Goal: Task Accomplishment & Management: Manage account settings

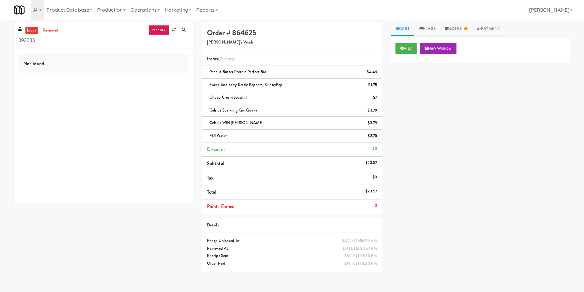
drag, startPoint x: 121, startPoint y: 40, endPoint x: 0, endPoint y: 59, distance: 122.7
click at [0, 59] on div "inbox reviewed recent all unclear take inventory issue suspicious failed recent…" at bounding box center [292, 149] width 584 height 254
paste input "Union Heights - Fridge"
type input "Union Heights - Fridge"
click at [61, 36] on input "Union Heights - Fridge" at bounding box center [103, 40] width 170 height 11
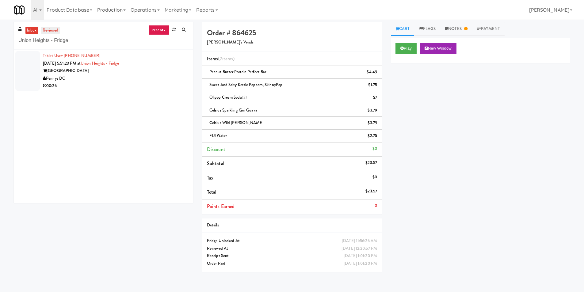
click at [57, 27] on link "reviewed" at bounding box center [50, 31] width 19 height 8
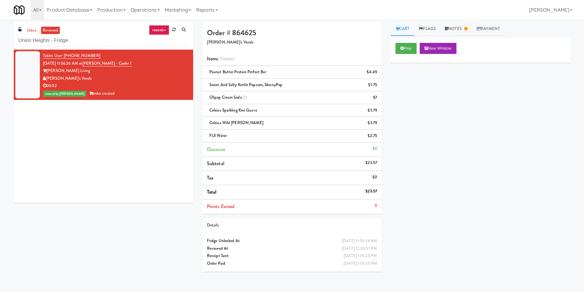
drag, startPoint x: 67, startPoint y: 40, endPoint x: 7, endPoint y: 42, distance: 59.8
click at [7, 42] on div "inbox reviewed recent all unclear take inventory issue suspicious failed recent…" at bounding box center [292, 149] width 584 height 254
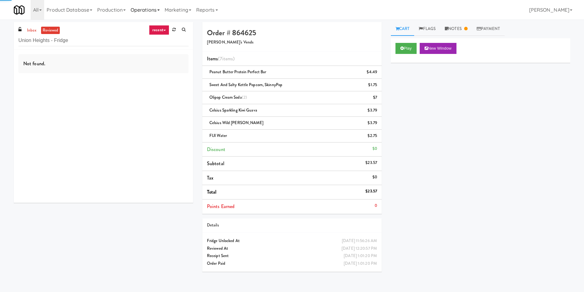
type input "Union Heights - Fridge"
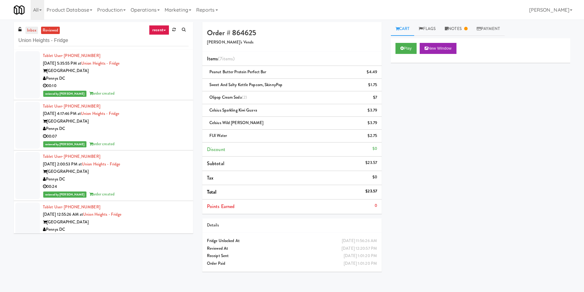
click at [31, 29] on link "inbox" at bounding box center [31, 31] width 13 height 8
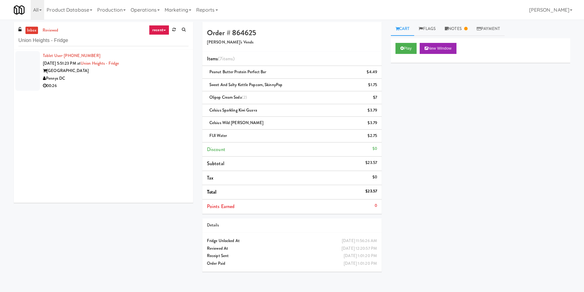
click at [147, 83] on div "00:26" at bounding box center [116, 86] width 146 height 8
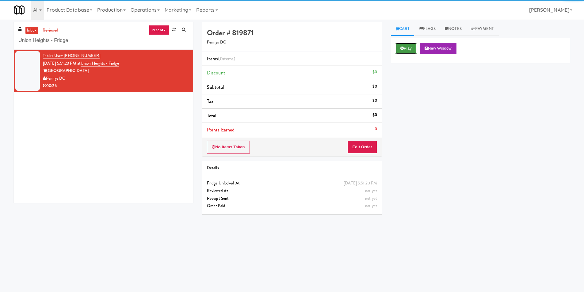
click at [416, 47] on button "Play" at bounding box center [405, 48] width 21 height 11
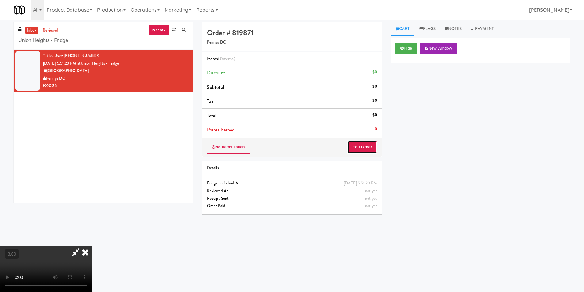
click at [369, 143] on button "Edit Order" at bounding box center [362, 147] width 30 height 13
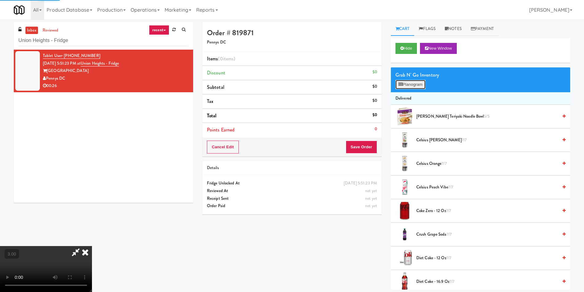
click at [410, 84] on button "Planogram" at bounding box center [410, 84] width 30 height 9
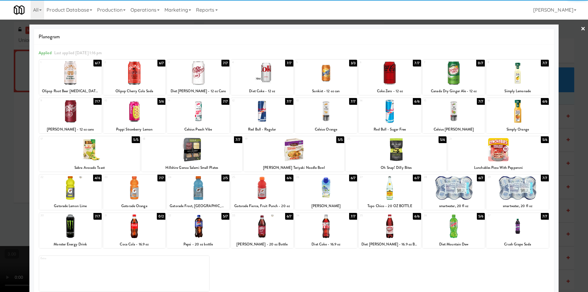
click at [529, 76] on div at bounding box center [518, 73] width 63 height 24
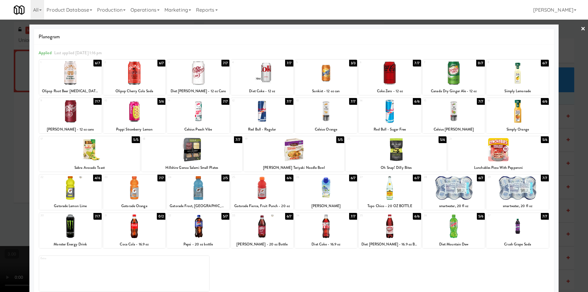
click at [142, 118] on div at bounding box center [134, 112] width 63 height 24
click at [1, 129] on div at bounding box center [294, 146] width 588 height 292
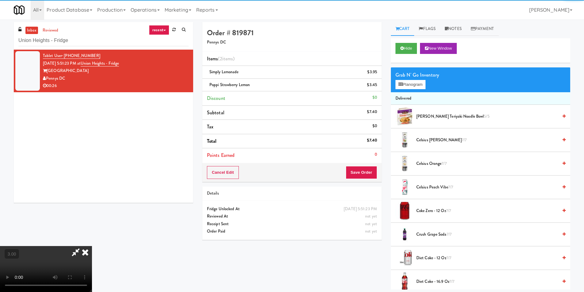
click at [92, 246] on video at bounding box center [46, 269] width 92 height 46
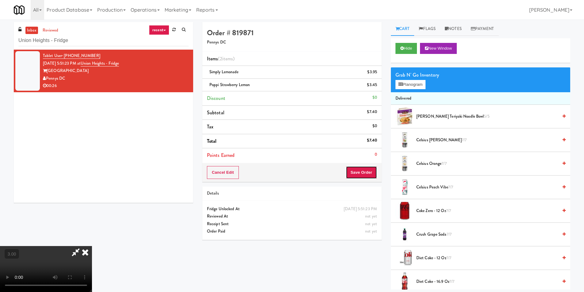
click at [359, 177] on button "Save Order" at bounding box center [361, 172] width 31 height 13
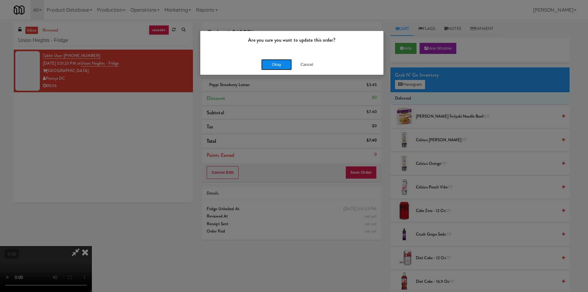
click at [272, 66] on button "Okay" at bounding box center [276, 64] width 31 height 11
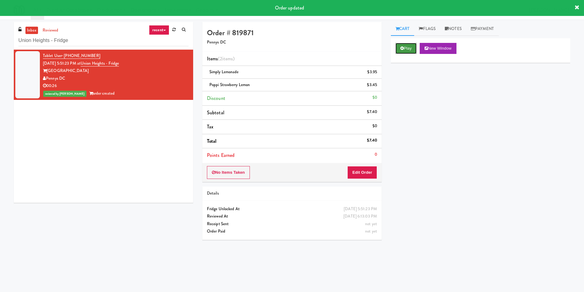
click at [409, 46] on button "Play" at bounding box center [405, 48] width 21 height 11
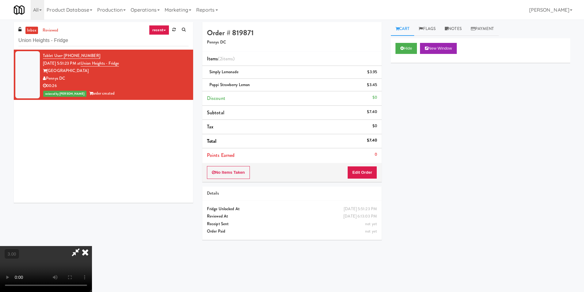
drag, startPoint x: 337, startPoint y: 27, endPoint x: 297, endPoint y: 32, distance: 40.5
click at [92, 246] on icon at bounding box center [84, 252] width 13 height 12
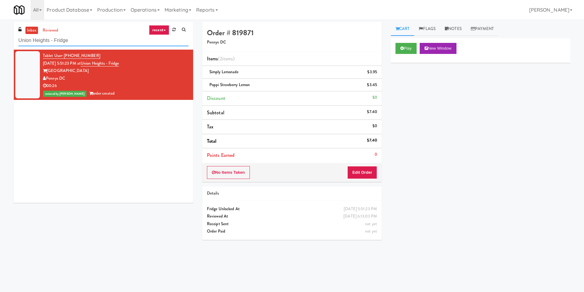
paste input "Alameda West - Snack"
drag, startPoint x: 139, startPoint y: 40, endPoint x: 0, endPoint y: 33, distance: 139.0
click at [0, 33] on div "inbox reviewed recent all unclear take inventory issue suspicious failed recent…" at bounding box center [292, 145] width 584 height 246
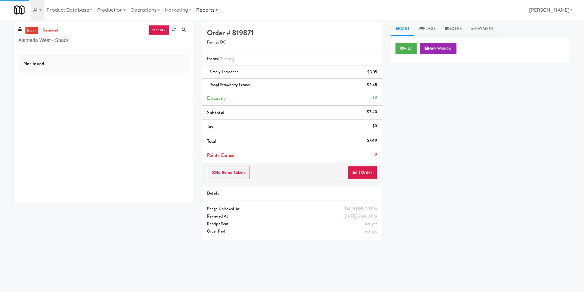
type input "Alameda West - Snack"
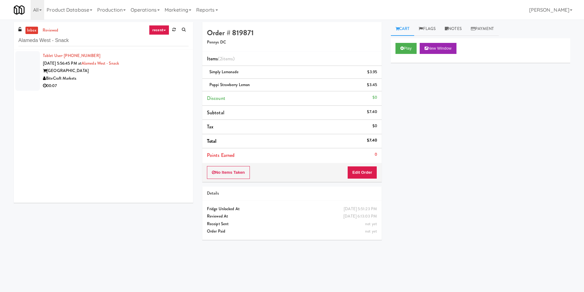
click at [114, 89] on div "00:07" at bounding box center [116, 86] width 146 height 8
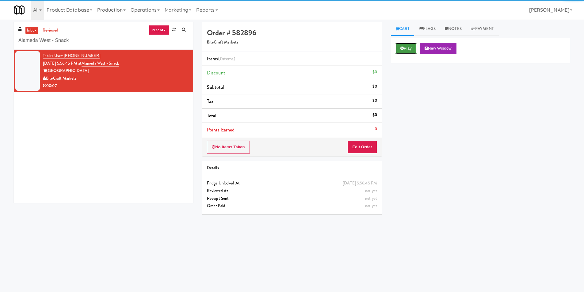
click at [402, 47] on icon at bounding box center [401, 48] width 3 height 4
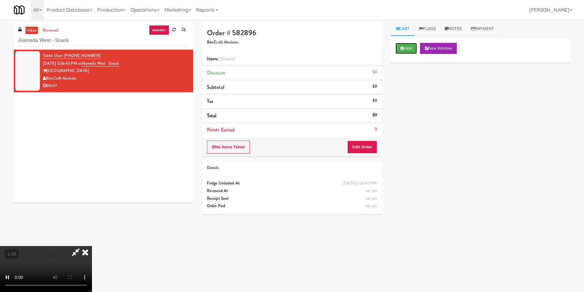
scroll to position [1, 0]
click at [363, 148] on button "Edit Order" at bounding box center [362, 147] width 30 height 13
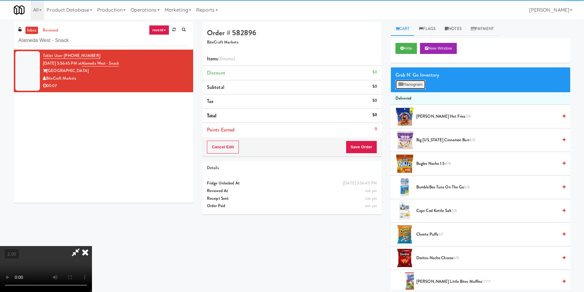
click at [413, 84] on button "Planogram" at bounding box center [410, 84] width 30 height 9
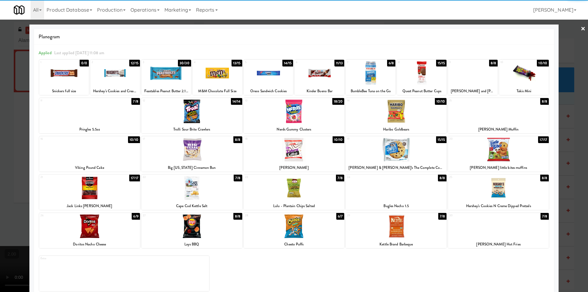
click at [327, 72] on div at bounding box center [320, 73] width 50 height 24
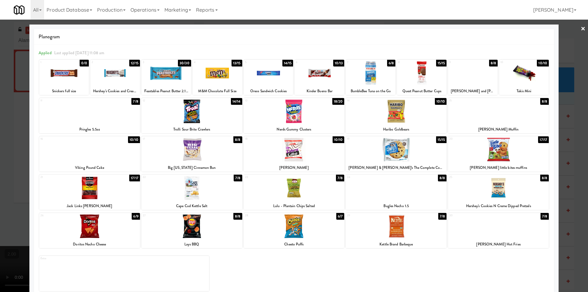
drag, startPoint x: 0, startPoint y: 118, endPoint x: 6, endPoint y: 116, distance: 6.2
click at [0, 118] on div at bounding box center [294, 146] width 588 height 292
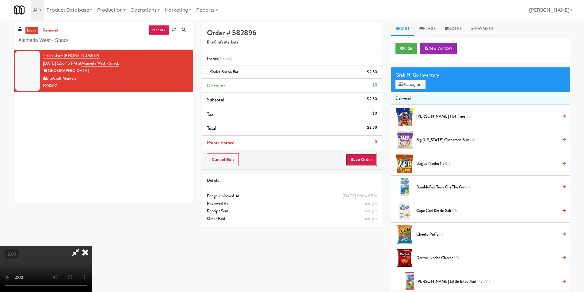
click at [364, 160] on button "Save Order" at bounding box center [361, 159] width 31 height 13
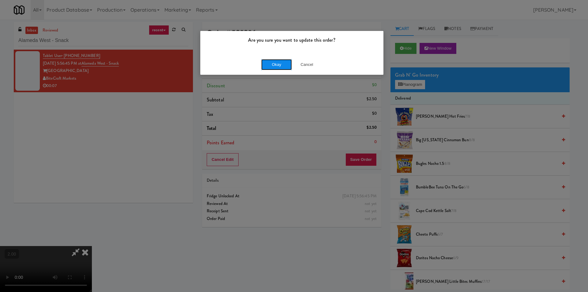
click at [283, 64] on button "Okay" at bounding box center [276, 64] width 31 height 11
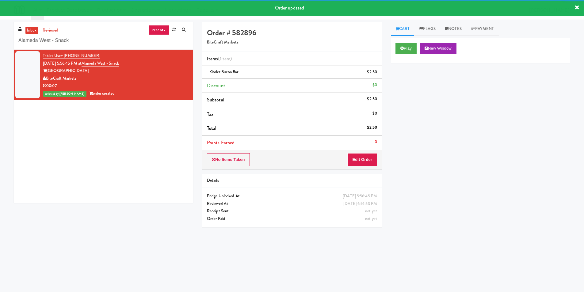
paste input "La Plaza - Pantry"
drag, startPoint x: 104, startPoint y: 43, endPoint x: 7, endPoint y: 61, distance: 98.6
click at [0, 59] on div "inbox reviewed recent all unclear take inventory issue suspicious failed recent…" at bounding box center [292, 145] width 584 height 246
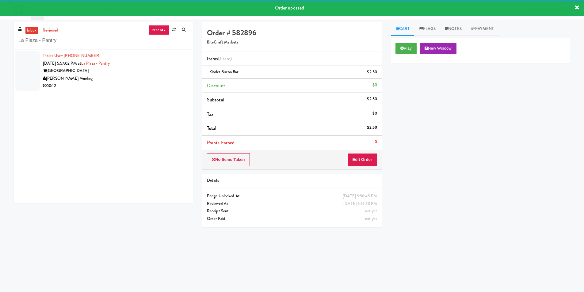
type input "La Plaza - Pantry"
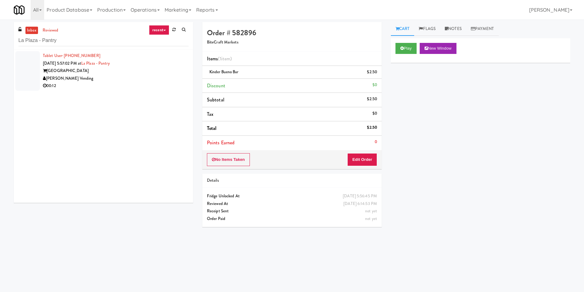
click at [142, 70] on div "[GEOGRAPHIC_DATA]" at bounding box center [116, 71] width 146 height 8
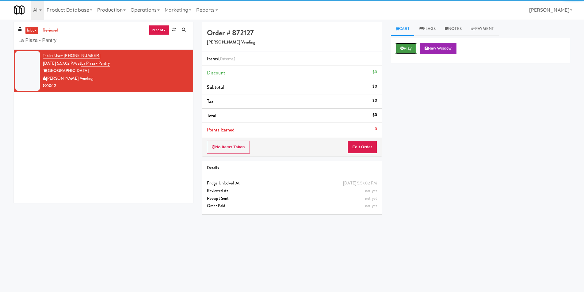
click at [399, 47] on button "Play" at bounding box center [405, 48] width 21 height 11
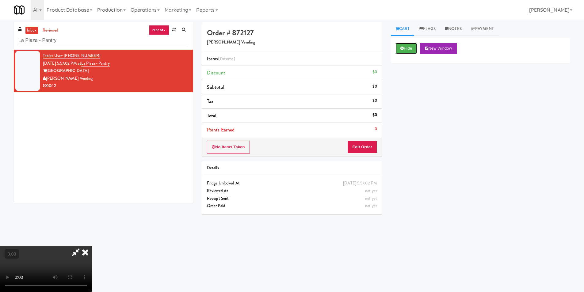
scroll to position [31, 0]
click at [362, 145] on button "Edit Order" at bounding box center [362, 147] width 30 height 13
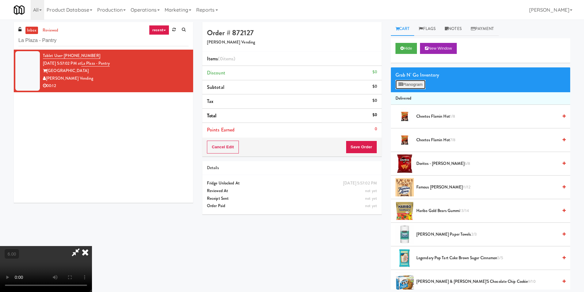
click at [408, 80] on button "Planogram" at bounding box center [410, 84] width 30 height 9
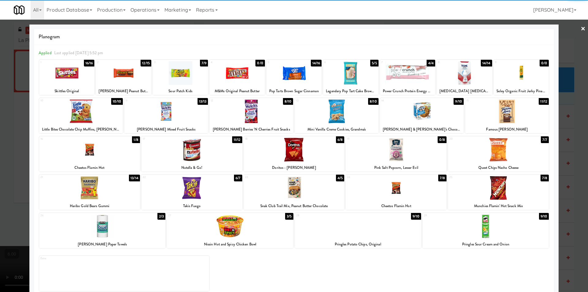
drag, startPoint x: 205, startPoint y: 197, endPoint x: 171, endPoint y: 187, distance: 34.9
click at [203, 196] on div at bounding box center [192, 188] width 101 height 24
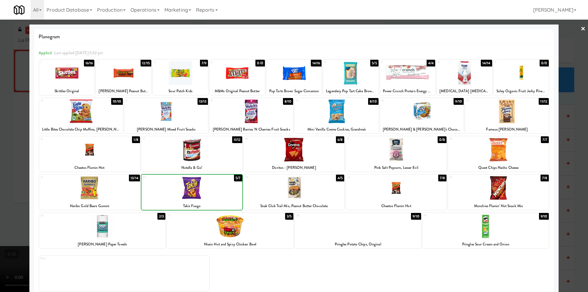
click at [0, 163] on div at bounding box center [294, 146] width 588 height 292
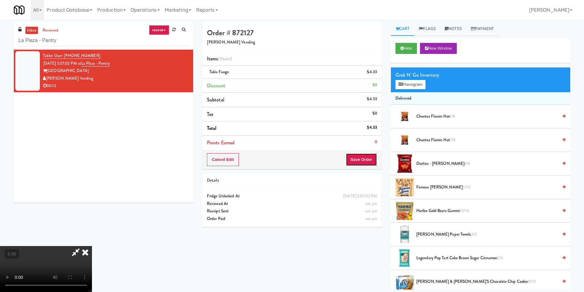
click at [365, 157] on button "Save Order" at bounding box center [361, 159] width 31 height 13
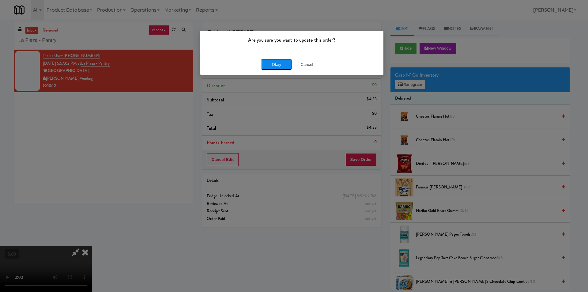
click at [283, 62] on button "Okay" at bounding box center [276, 64] width 31 height 11
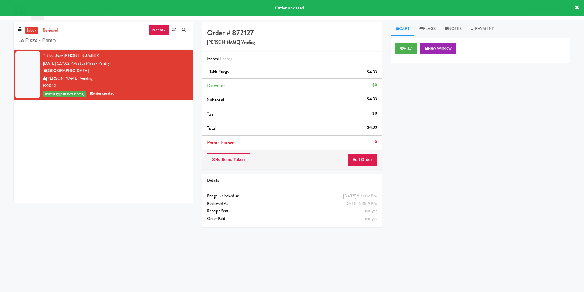
paste input "Health Fitness @ T [PERSON_NAME] Price"
drag, startPoint x: 82, startPoint y: 42, endPoint x: 10, endPoint y: 57, distance: 73.3
click at [0, 50] on div "inbox reviewed recent all unclear take inventory issue suspicious failed recent…" at bounding box center [292, 145] width 584 height 246
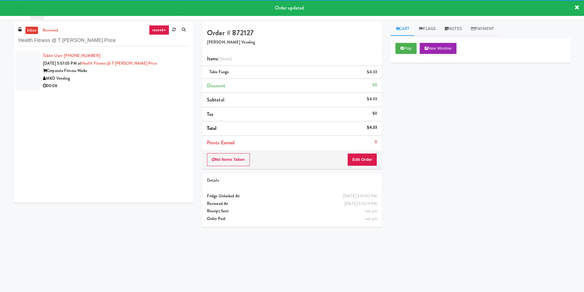
click at [148, 76] on div "MKD Vending" at bounding box center [116, 79] width 146 height 8
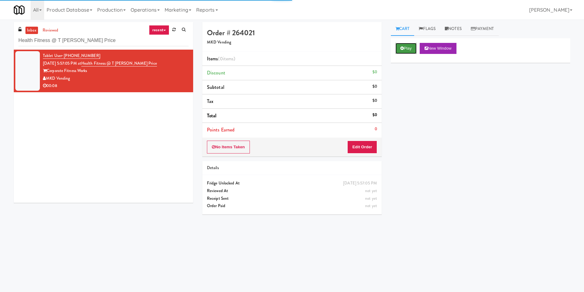
click at [407, 47] on button "Play" at bounding box center [405, 48] width 21 height 11
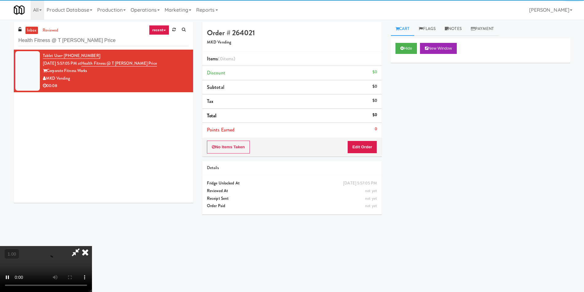
click at [365, 140] on div "No Items Taken Edit Order" at bounding box center [291, 147] width 179 height 19
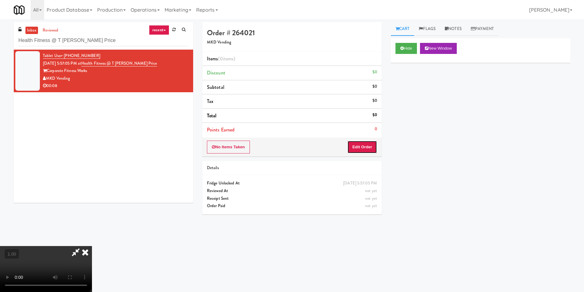
click at [362, 146] on button "Edit Order" at bounding box center [362, 147] width 30 height 13
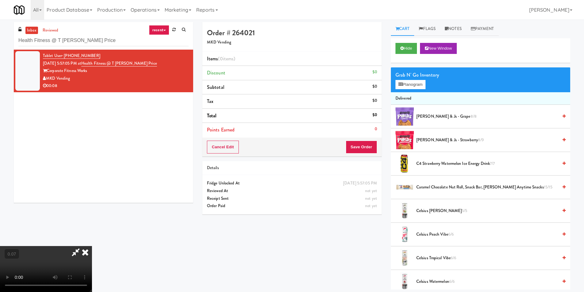
scroll to position [62, 0]
click at [419, 91] on div "Grab N' Go Inventory Planogram" at bounding box center [480, 79] width 179 height 25
click at [419, 87] on button "Planogram" at bounding box center [410, 84] width 30 height 9
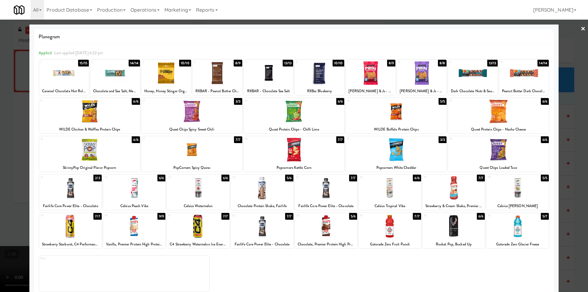
click at [514, 232] on div at bounding box center [518, 227] width 63 height 24
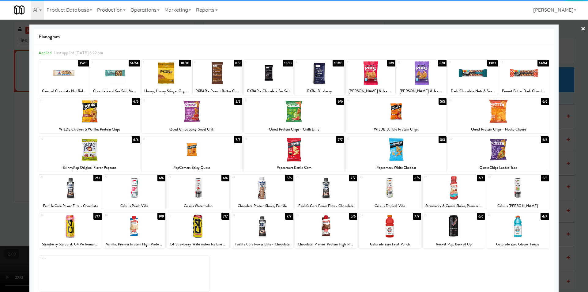
click at [562, 203] on div at bounding box center [294, 146] width 588 height 292
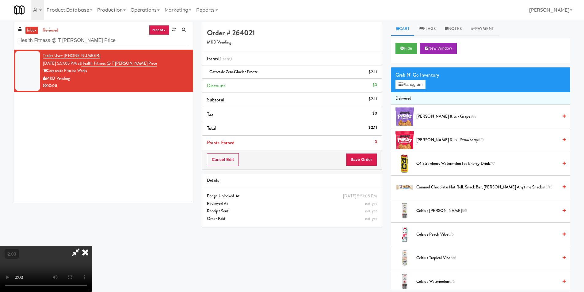
click at [92, 246] on icon at bounding box center [84, 252] width 13 height 12
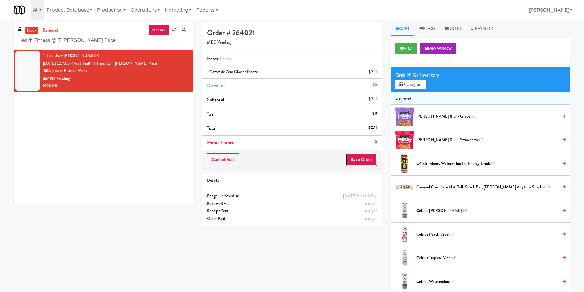
click at [359, 153] on button "Save Order" at bounding box center [361, 159] width 31 height 13
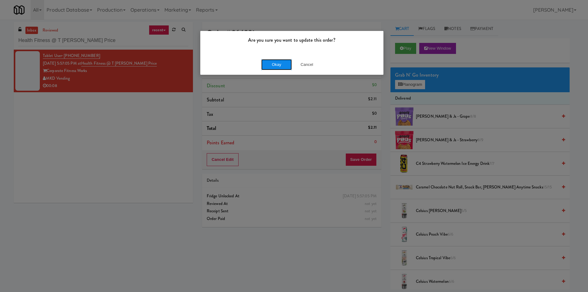
click at [286, 68] on button "Okay" at bounding box center [276, 64] width 31 height 11
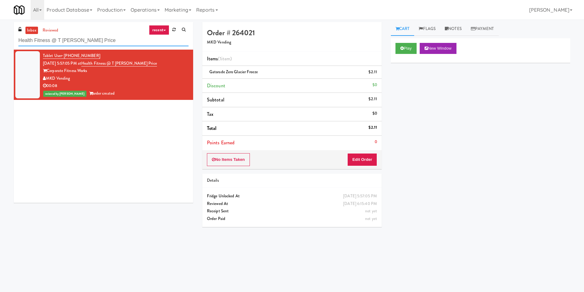
paste input "1140 S Wabash - Right - Ambient"
drag, startPoint x: 106, startPoint y: 42, endPoint x: 11, endPoint y: 48, distance: 95.2
click at [0, 47] on div "inbox reviewed recent all unclear take inventory issue suspicious failed recent…" at bounding box center [292, 145] width 584 height 246
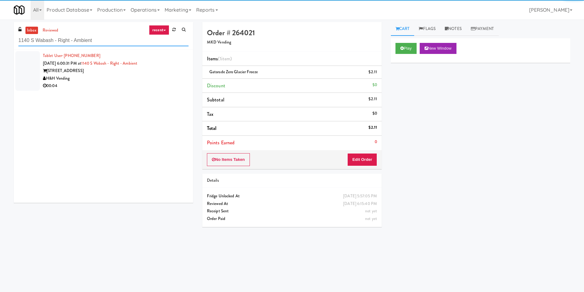
type input "1140 S Wabash - Right - Ambient"
click at [169, 70] on div "[STREET_ADDRESS]" at bounding box center [116, 71] width 146 height 8
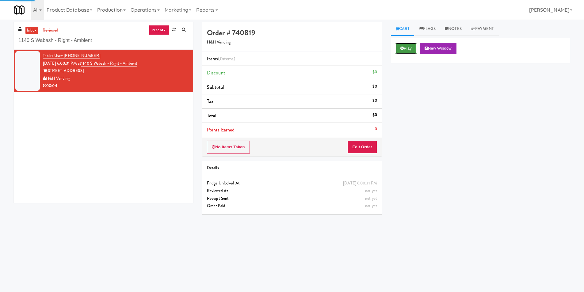
click at [411, 47] on button "Play" at bounding box center [405, 48] width 21 height 11
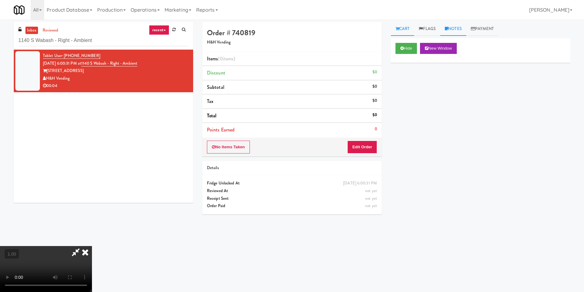
click at [453, 25] on link "Notes" at bounding box center [453, 29] width 26 height 14
click at [455, 79] on p at bounding box center [480, 75] width 169 height 7
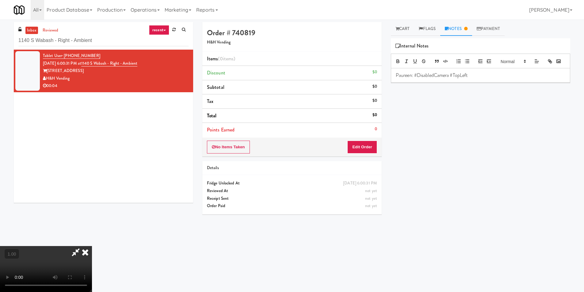
click at [92, 246] on video at bounding box center [46, 269] width 92 height 46
click at [366, 146] on button "Edit Order" at bounding box center [362, 147] width 30 height 13
drag, startPoint x: 400, startPoint y: 26, endPoint x: 404, endPoint y: 30, distance: 5.2
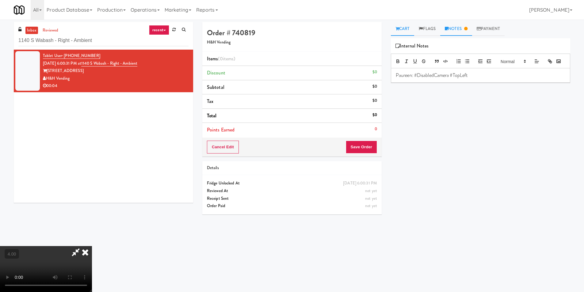
click at [401, 27] on link "Cart" at bounding box center [403, 29] width 24 height 14
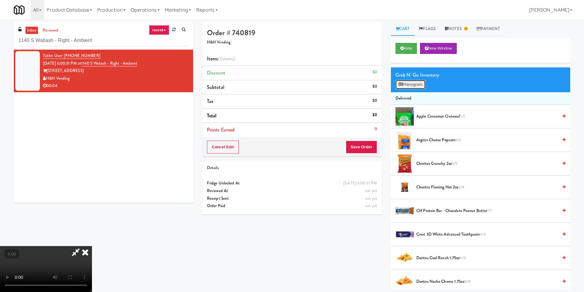
click at [415, 87] on button "Planogram" at bounding box center [410, 84] width 30 height 9
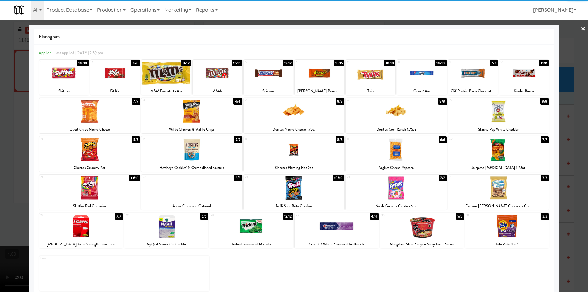
click at [272, 81] on div at bounding box center [269, 73] width 50 height 24
click at [66, 120] on div at bounding box center [89, 112] width 101 height 24
click at [1, 106] on div at bounding box center [294, 146] width 588 height 292
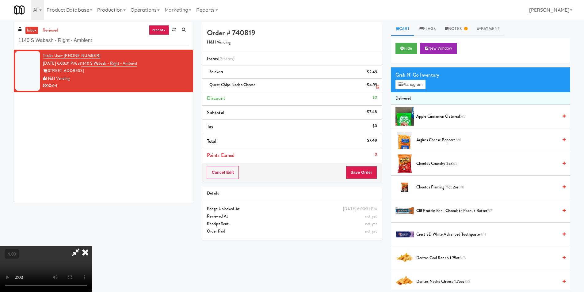
click at [376, 86] on icon at bounding box center [377, 87] width 3 height 4
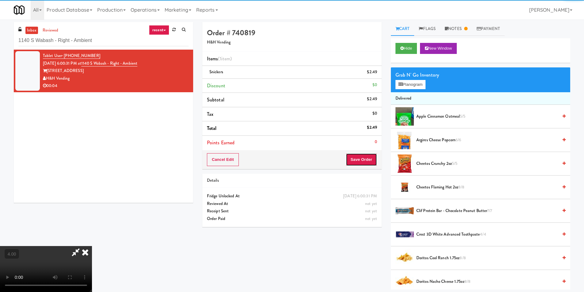
click at [373, 159] on button "Save Order" at bounding box center [361, 159] width 31 height 13
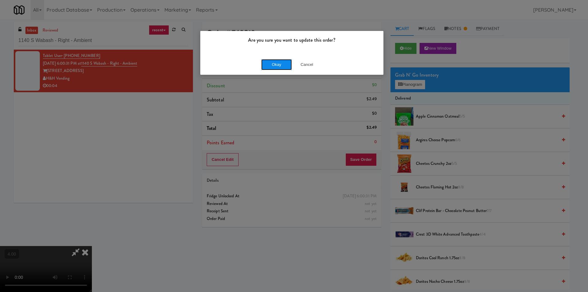
click at [273, 62] on button "Okay" at bounding box center [276, 64] width 31 height 11
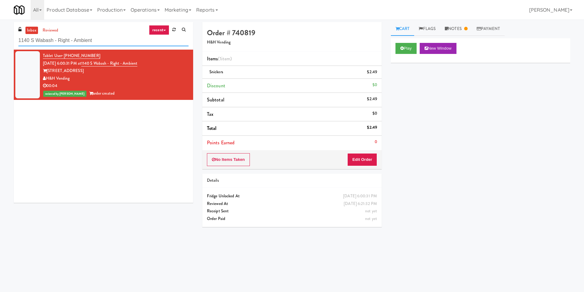
drag, startPoint x: 47, startPoint y: 42, endPoint x: 0, endPoint y: 44, distance: 46.9
click at [0, 44] on div "inbox reviewed recent all unclear take inventory issue suspicious failed recent…" at bounding box center [292, 145] width 584 height 246
paste input "Vista St. Clair - Cooler"
type input "Vista St. Clair - Cooler"
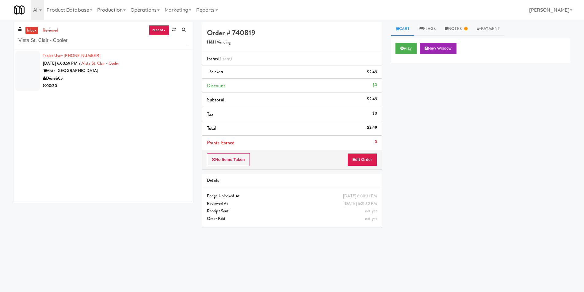
click at [116, 77] on div "Dean&Co" at bounding box center [116, 79] width 146 height 8
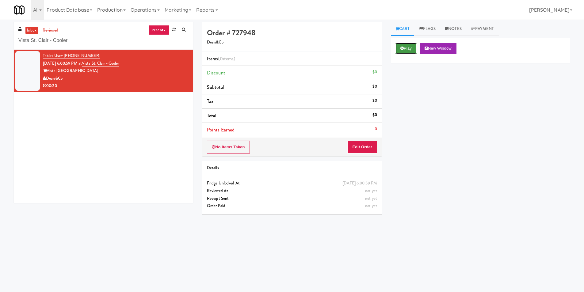
click at [409, 48] on button "Play" at bounding box center [405, 48] width 21 height 11
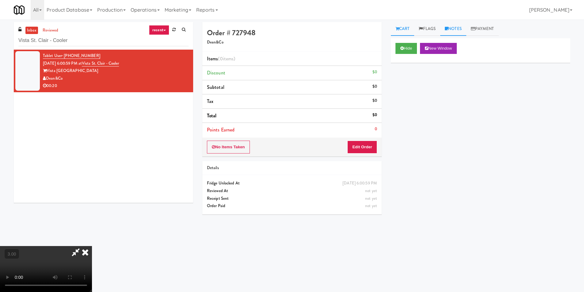
click at [451, 28] on link "Notes" at bounding box center [453, 29] width 26 height 14
drag, startPoint x: 440, startPoint y: 79, endPoint x: 439, endPoint y: 83, distance: 4.5
click at [440, 79] on div at bounding box center [480, 75] width 179 height 14
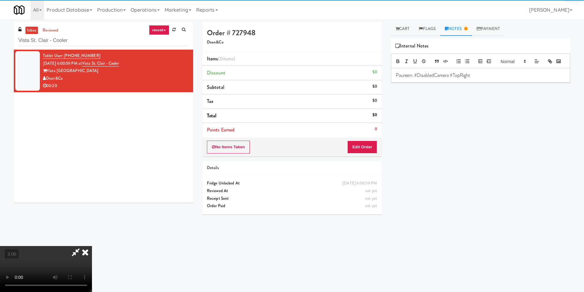
drag, startPoint x: 418, startPoint y: 82, endPoint x: 401, endPoint y: 93, distance: 21.0
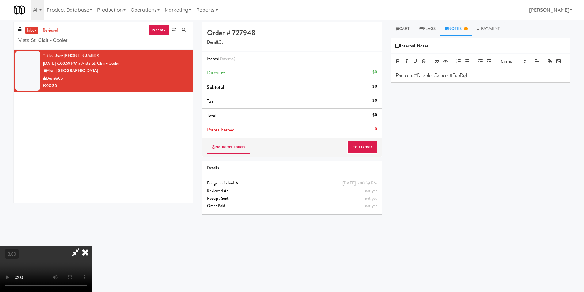
drag, startPoint x: 401, startPoint y: 93, endPoint x: 227, endPoint y: 196, distance: 201.5
click at [92, 246] on video at bounding box center [46, 269] width 92 height 46
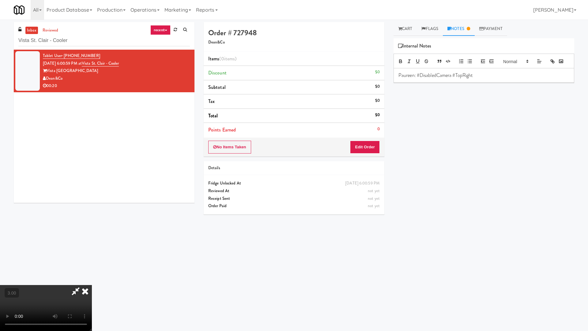
click at [92, 285] on video at bounding box center [46, 308] width 92 height 46
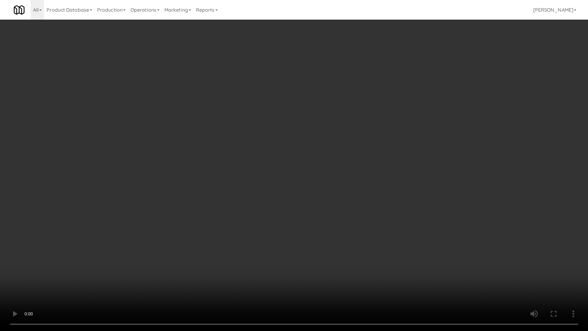
click at [232, 222] on video at bounding box center [294, 165] width 588 height 331
click at [228, 217] on video at bounding box center [294, 165] width 588 height 331
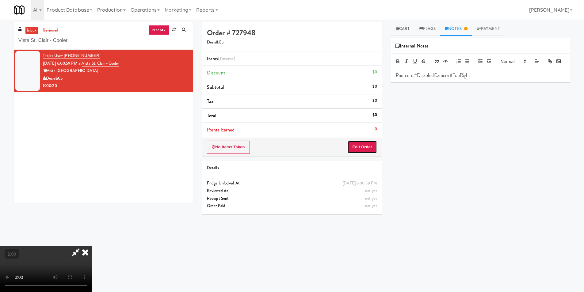
click at [367, 146] on button "Edit Order" at bounding box center [362, 147] width 30 height 13
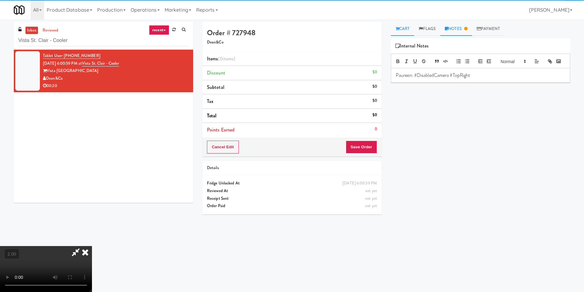
click at [403, 22] on link "Cart" at bounding box center [403, 29] width 24 height 14
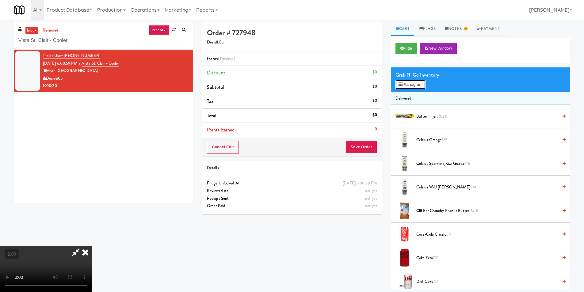
drag, startPoint x: 412, startPoint y: 84, endPoint x: 409, endPoint y: 77, distance: 7.2
click at [412, 84] on button "Planogram" at bounding box center [410, 84] width 30 height 9
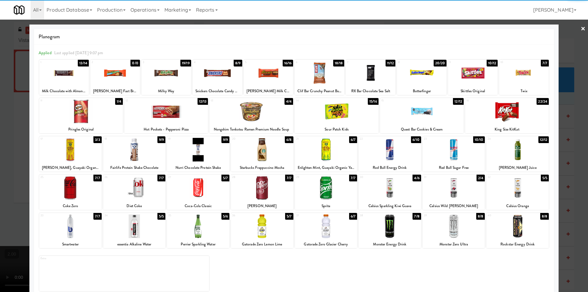
click at [137, 194] on div at bounding box center [134, 188] width 63 height 24
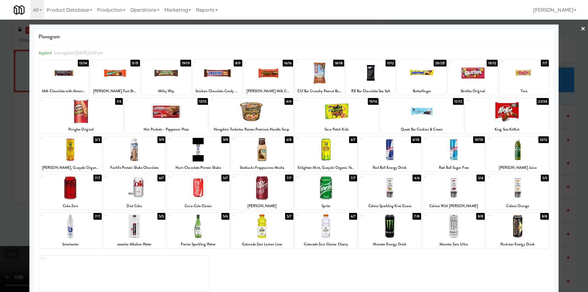
click at [397, 189] on div at bounding box center [390, 188] width 63 height 24
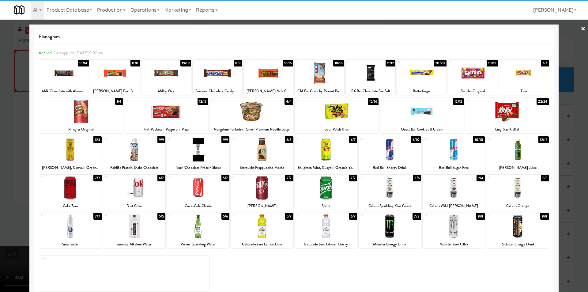
click at [0, 177] on div at bounding box center [294, 146] width 588 height 292
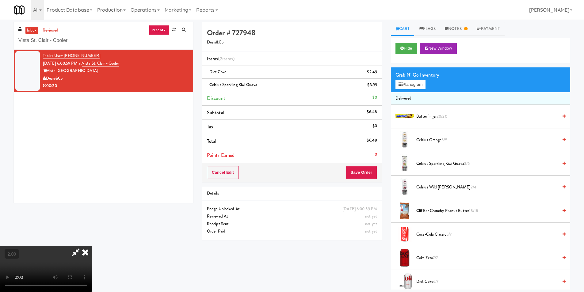
click at [92, 246] on video at bounding box center [46, 269] width 92 height 46
click at [92, 246] on icon at bounding box center [84, 252] width 13 height 12
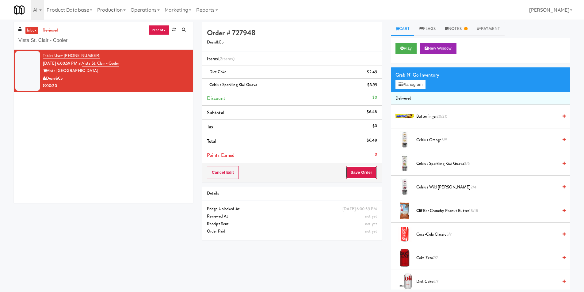
click at [367, 171] on button "Save Order" at bounding box center [361, 172] width 31 height 13
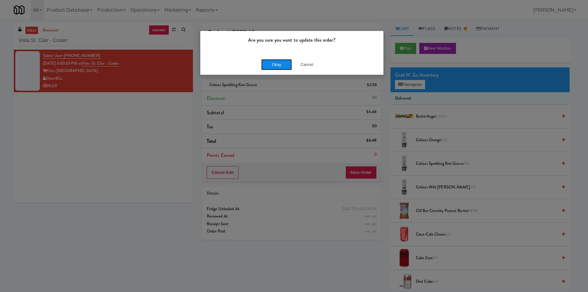
click at [283, 65] on button "Okay" at bounding box center [276, 64] width 31 height 11
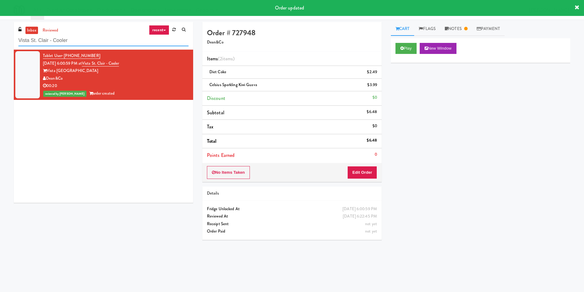
drag, startPoint x: 93, startPoint y: 40, endPoint x: 0, endPoint y: 43, distance: 93.5
click at [0, 43] on div "inbox reviewed recent all unclear take inventory issue suspicious failed recent…" at bounding box center [292, 145] width 584 height 246
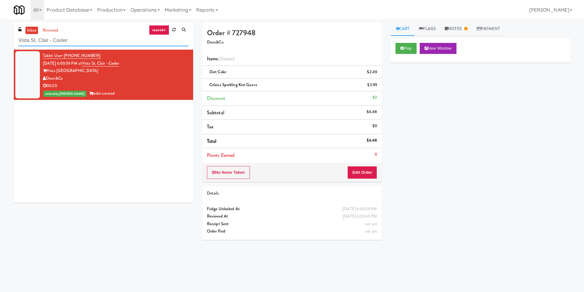
paste input "Willamette - Combo"
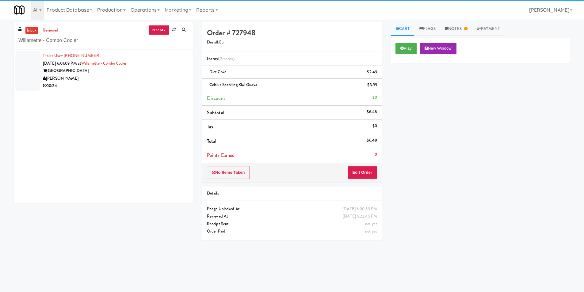
click at [159, 70] on div "[GEOGRAPHIC_DATA]" at bounding box center [116, 71] width 146 height 8
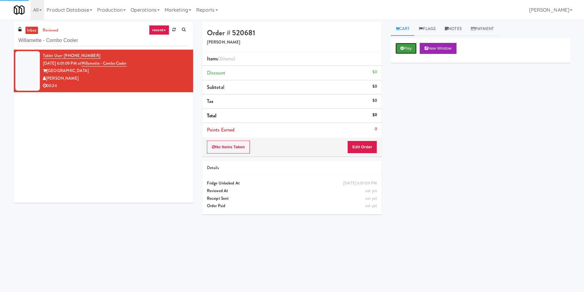
click at [407, 47] on button "Play" at bounding box center [405, 48] width 21 height 11
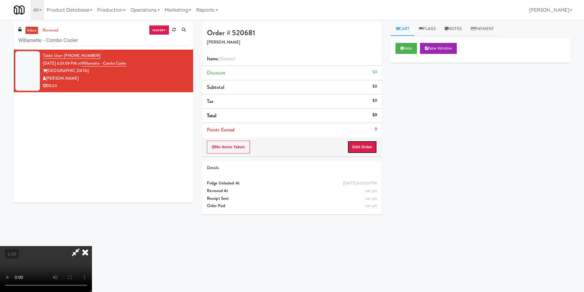
click at [352, 145] on button "Edit Order" at bounding box center [362, 147] width 30 height 13
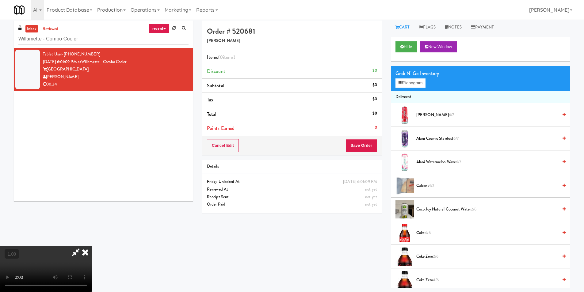
scroll to position [20, 0]
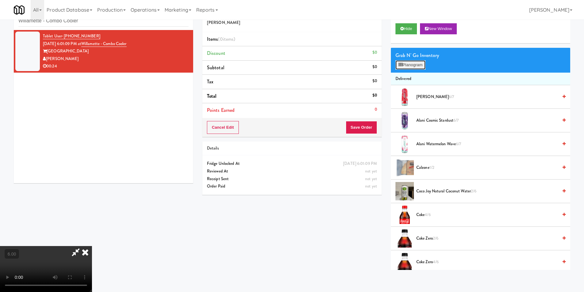
click at [408, 65] on button "Planogram" at bounding box center [410, 64] width 30 height 9
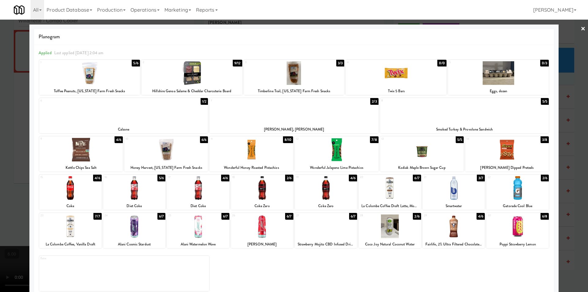
click at [344, 152] on div at bounding box center [337, 150] width 84 height 24
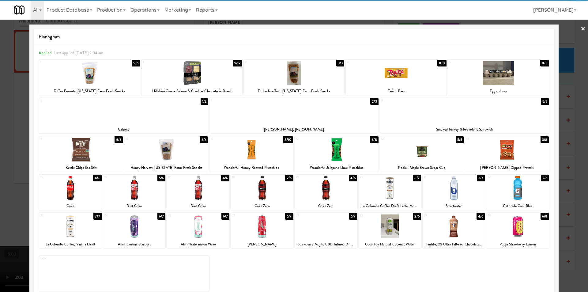
click at [265, 233] on div at bounding box center [262, 227] width 63 height 24
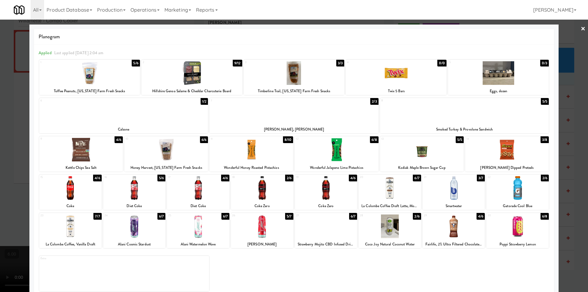
click at [0, 186] on div at bounding box center [294, 146] width 588 height 292
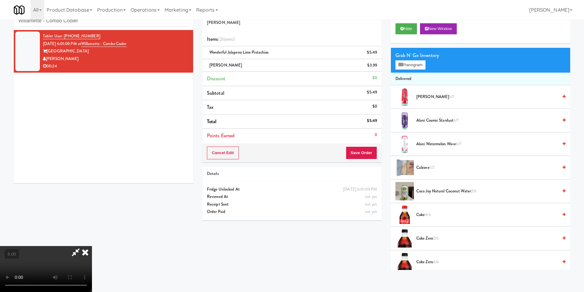
click at [92, 246] on video at bounding box center [46, 269] width 92 height 46
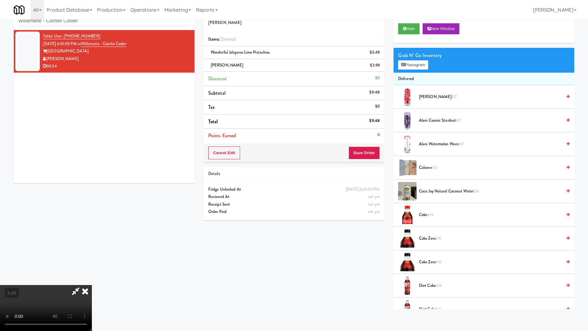
click at [92, 285] on video at bounding box center [46, 308] width 92 height 46
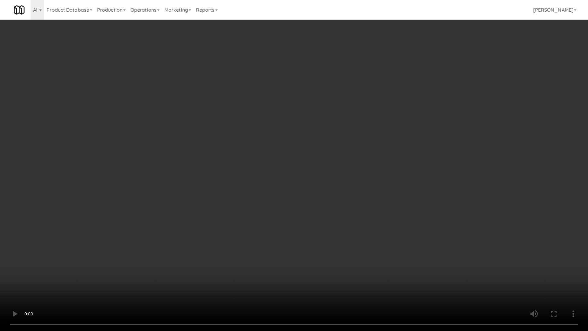
click at [179, 218] on video at bounding box center [294, 165] width 588 height 331
click at [182, 218] on video at bounding box center [294, 165] width 588 height 331
click at [213, 221] on video at bounding box center [294, 165] width 588 height 331
click at [218, 218] on video at bounding box center [294, 165] width 588 height 331
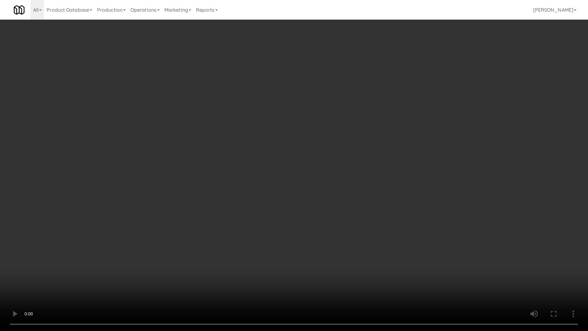
click at [218, 217] on video at bounding box center [294, 165] width 588 height 331
click at [218, 215] on video at bounding box center [294, 165] width 588 height 331
click at [219, 215] on video at bounding box center [294, 165] width 588 height 331
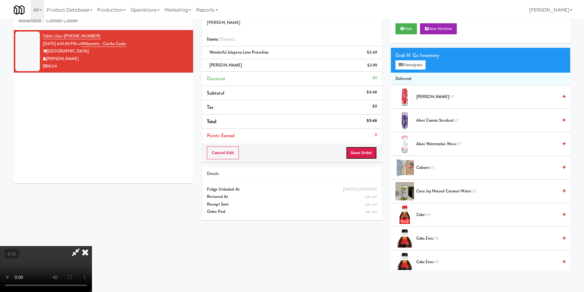
click at [362, 152] on button "Save Order" at bounding box center [361, 152] width 31 height 13
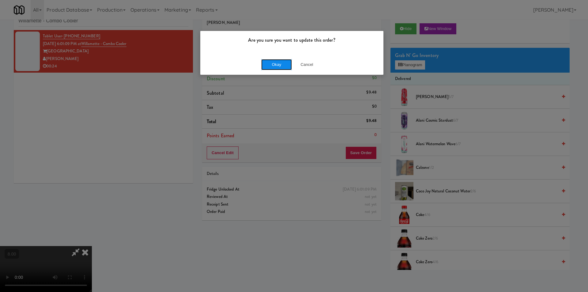
click at [283, 67] on button "Okay" at bounding box center [276, 64] width 31 height 11
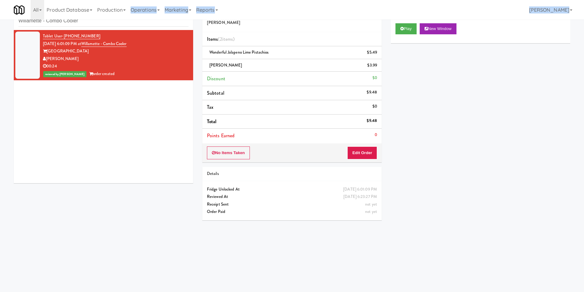
drag, startPoint x: 116, startPoint y: 21, endPoint x: 0, endPoint y: 23, distance: 115.8
click at [0, 23] on body "Are you sure you want to update this order? Okay Cancel Okay Are you sure you w…" at bounding box center [292, 146] width 584 height 292
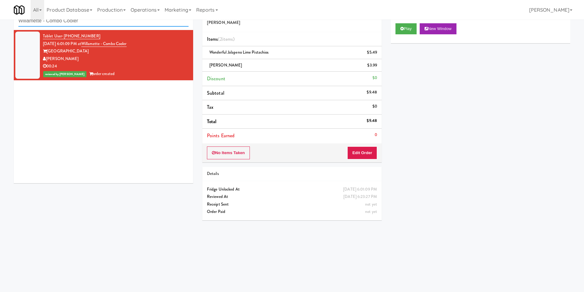
drag, startPoint x: 93, startPoint y: 23, endPoint x: 0, endPoint y: 24, distance: 92.8
click at [0, 24] on div "inbox reviewed recent all unclear take inventory issue suspicious failed recent…" at bounding box center [292, 125] width 584 height 246
paste input "1140 S Wabash - Right - Ambient Vista St. Clair - Cooler"
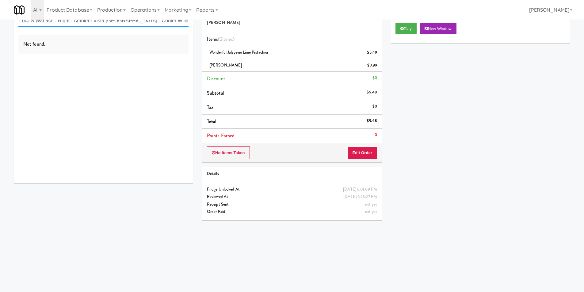
click at [128, 21] on input "1140 S Wabash - Right - Ambient Vista [GEOGRAPHIC_DATA] - Cooler Willamette - C…" at bounding box center [103, 20] width 170 height 11
paste input "[PERSON_NAME] on [GEOGRAPHIC_DATA]"
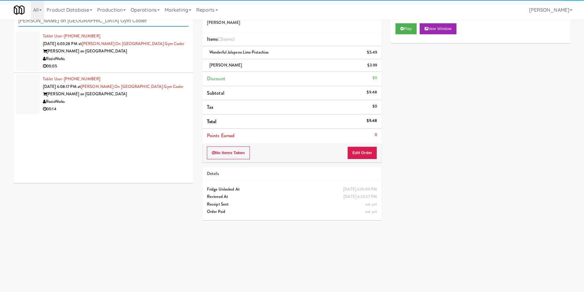
type input "[PERSON_NAME] on [GEOGRAPHIC_DATA] Gym Cooler"
click at [152, 67] on div "00:05" at bounding box center [116, 67] width 146 height 8
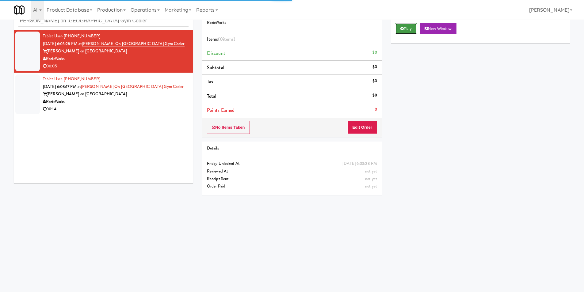
click at [411, 24] on button "Play" at bounding box center [405, 28] width 21 height 11
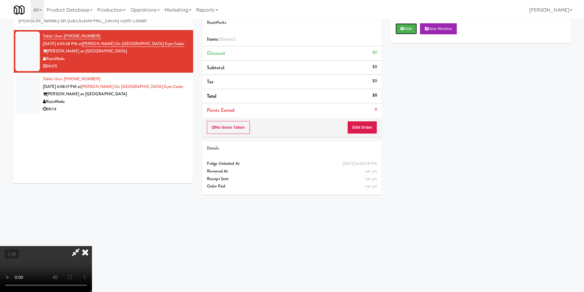
scroll to position [93, 0]
click at [358, 125] on button "Edit Order" at bounding box center [362, 127] width 30 height 13
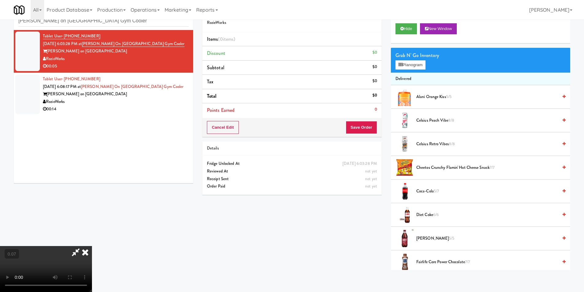
scroll to position [0, 0]
click at [408, 66] on button "Planogram" at bounding box center [410, 64] width 30 height 9
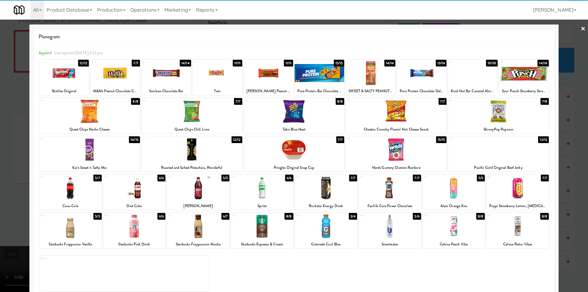
click at [524, 68] on div at bounding box center [524, 73] width 50 height 24
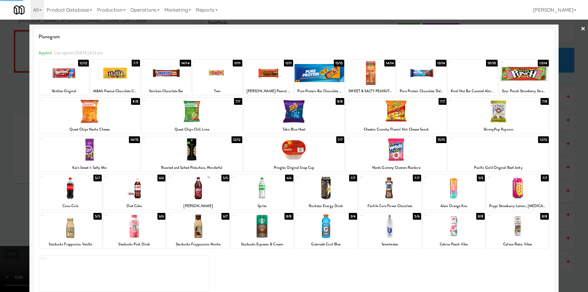
click at [576, 82] on div at bounding box center [294, 146] width 588 height 292
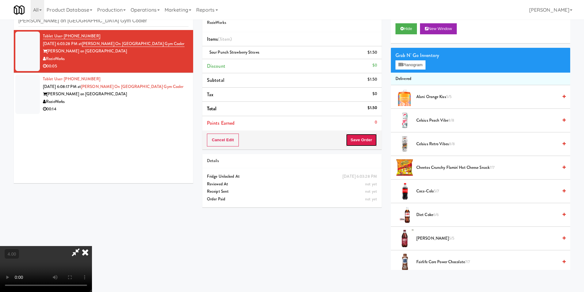
click at [368, 135] on button "Save Order" at bounding box center [361, 140] width 31 height 13
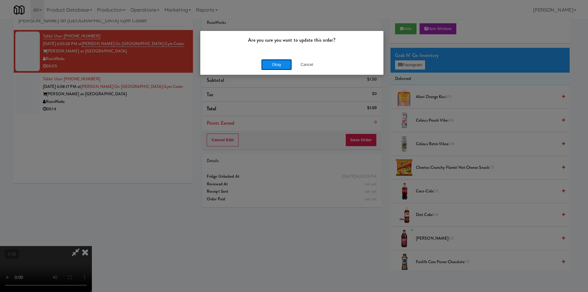
click at [271, 59] on button "Okay" at bounding box center [276, 64] width 31 height 11
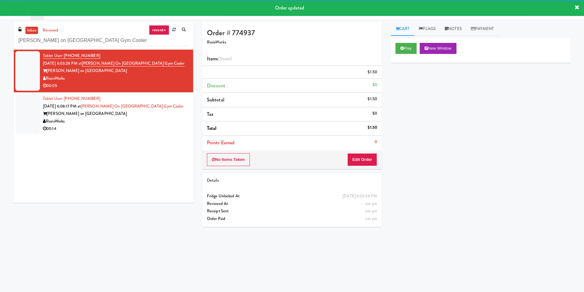
drag, startPoint x: 177, startPoint y: 123, endPoint x: 182, endPoint y: 118, distance: 7.2
click at [177, 118] on div "[PERSON_NAME] on [GEOGRAPHIC_DATA]" at bounding box center [116, 114] width 146 height 8
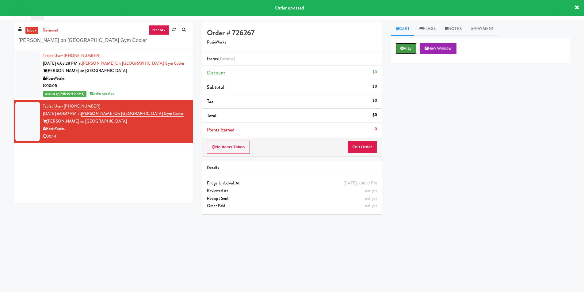
click at [403, 48] on icon at bounding box center [401, 48] width 3 height 4
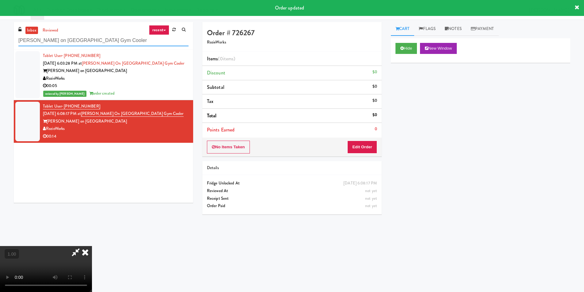
paste input "illtop - Combo"
drag, startPoint x: 114, startPoint y: 40, endPoint x: 1, endPoint y: 48, distance: 113.3
click at [0, 47] on div "inbox reviewed recent all unclear take inventory issue suspicious failed recent…" at bounding box center [292, 145] width 584 height 246
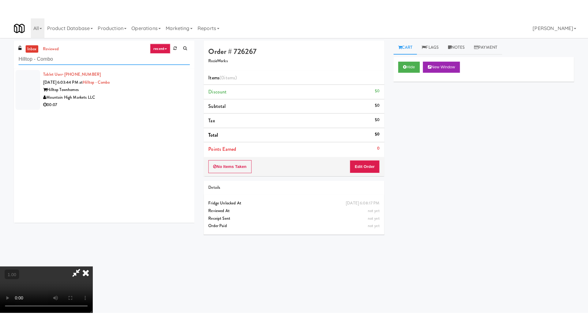
scroll to position [93, 0]
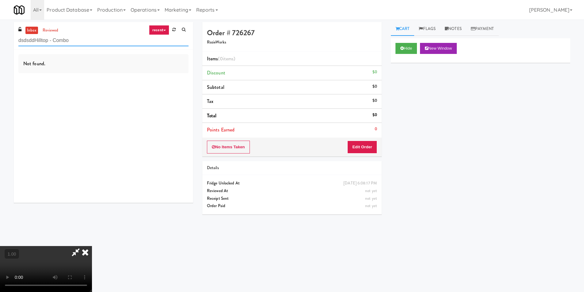
type input "dsdsddHilltop - Combo"
click at [92, 246] on video at bounding box center [46, 269] width 92 height 46
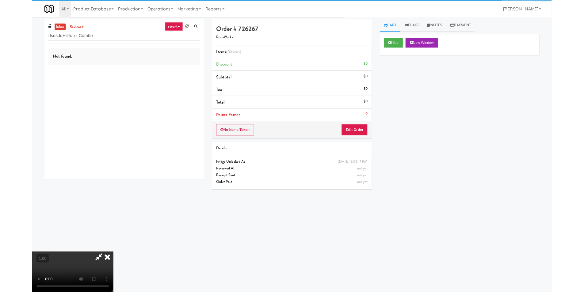
scroll to position [13, 0]
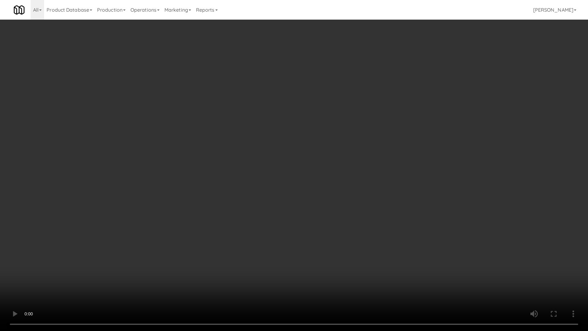
drag, startPoint x: 288, startPoint y: 263, endPoint x: 286, endPoint y: 253, distance: 9.7
click at [288, 263] on video at bounding box center [294, 165] width 588 height 331
click at [276, 228] on video at bounding box center [294, 165] width 588 height 331
click at [286, 199] on video at bounding box center [294, 165] width 588 height 331
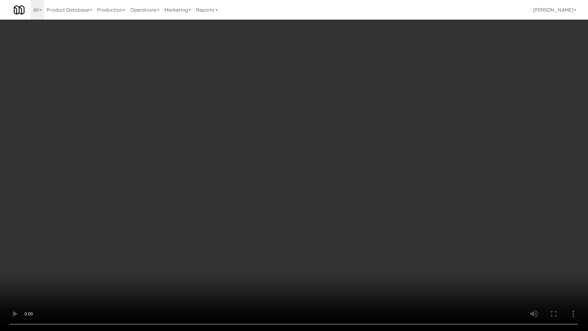
click at [292, 194] on video at bounding box center [294, 165] width 588 height 331
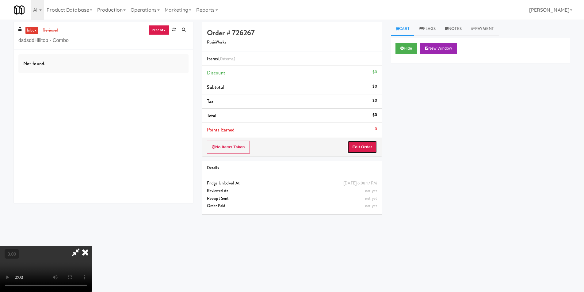
click at [371, 148] on button "Edit Order" at bounding box center [362, 147] width 30 height 13
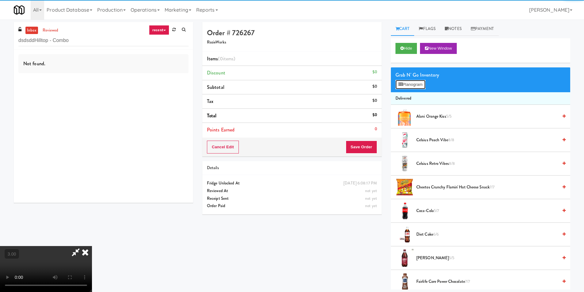
click at [412, 87] on button "Planogram" at bounding box center [410, 84] width 30 height 9
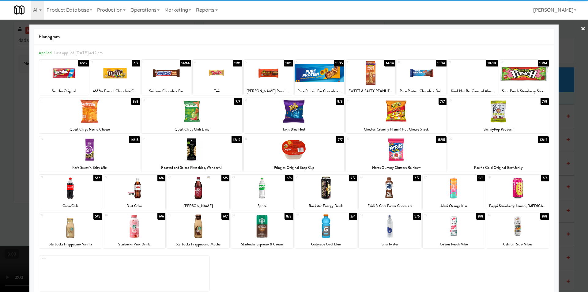
click at [176, 79] on div at bounding box center [167, 73] width 50 height 24
click at [535, 120] on div at bounding box center [498, 112] width 101 height 24
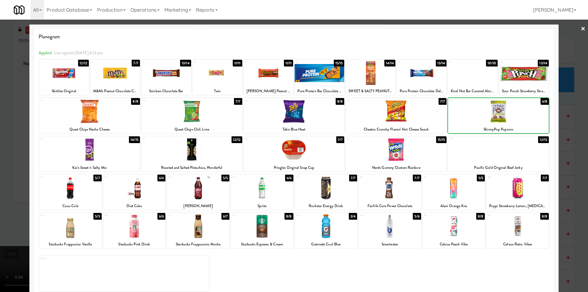
click at [566, 117] on div at bounding box center [294, 146] width 588 height 292
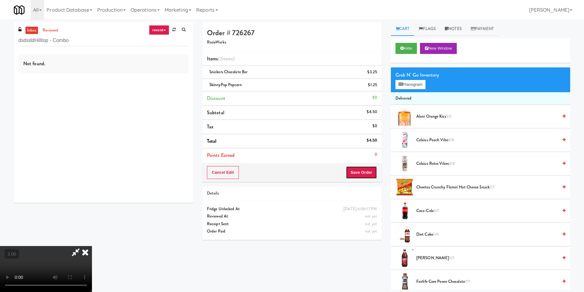
drag, startPoint x: 359, startPoint y: 174, endPoint x: 362, endPoint y: 169, distance: 6.4
click at [359, 173] on button "Save Order" at bounding box center [361, 172] width 31 height 13
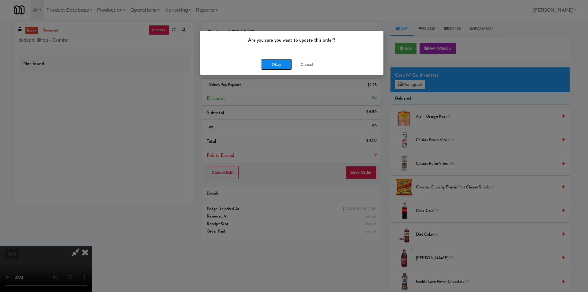
click at [286, 66] on button "Okay" at bounding box center [276, 64] width 31 height 11
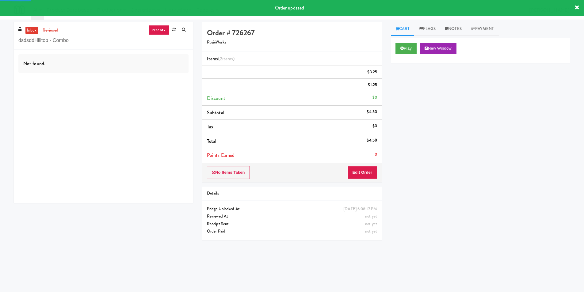
click at [148, 79] on div "Not found." at bounding box center [103, 126] width 179 height 153
drag, startPoint x: 0, startPoint y: 52, endPoint x: 0, endPoint y: 56, distance: 3.7
click at [0, 56] on div "inbox reviewed recent all unclear take inventory issue suspicious failed recent…" at bounding box center [292, 145] width 584 height 246
paste input "text"
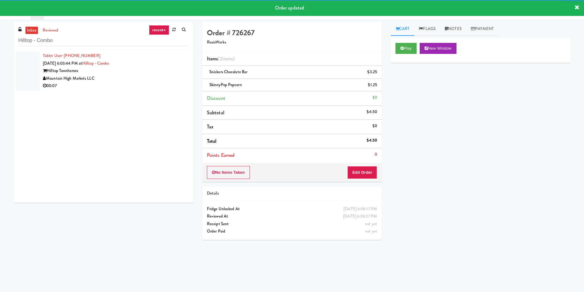
drag, startPoint x: 156, startPoint y: 76, endPoint x: 188, endPoint y: 75, distance: 32.8
click at [156, 76] on div "Mountain High Markets LLC" at bounding box center [116, 79] width 146 height 8
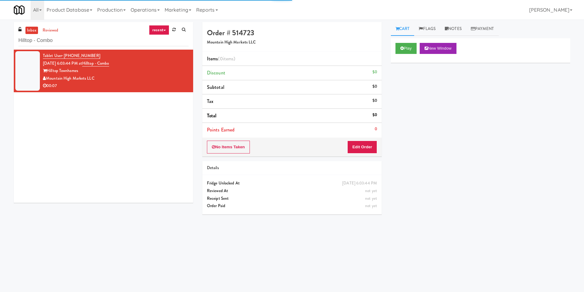
click at [414, 41] on div "Play New Window" at bounding box center [480, 50] width 179 height 25
click at [413, 46] on button "Play" at bounding box center [405, 48] width 21 height 11
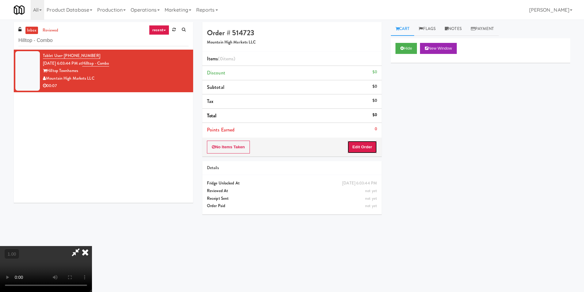
click at [362, 147] on button "Edit Order" at bounding box center [362, 147] width 30 height 13
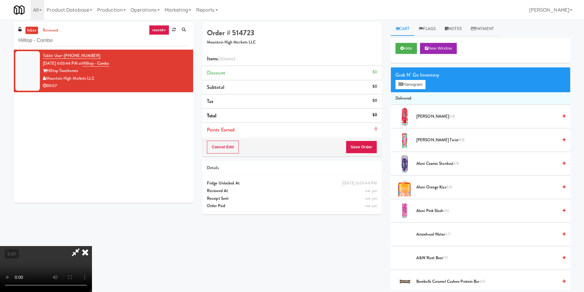
scroll to position [92, 0]
click at [403, 84] on button "Planogram" at bounding box center [410, 84] width 30 height 9
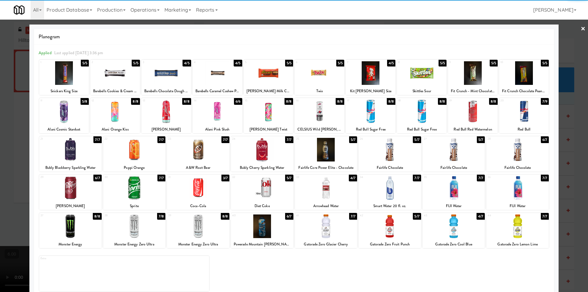
drag, startPoint x: 208, startPoint y: 190, endPoint x: 264, endPoint y: 189, distance: 56.7
click at [211, 189] on div at bounding box center [198, 188] width 63 height 24
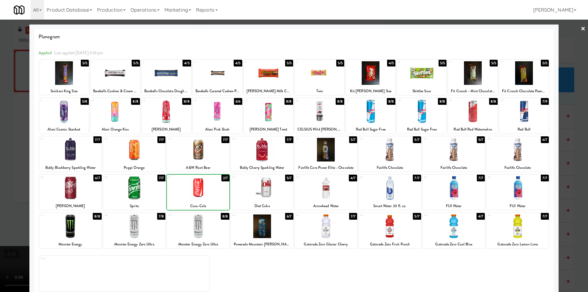
click at [268, 188] on div at bounding box center [262, 188] width 63 height 24
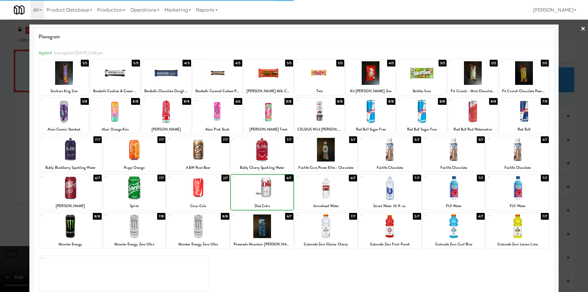
click at [1, 160] on div at bounding box center [294, 146] width 588 height 292
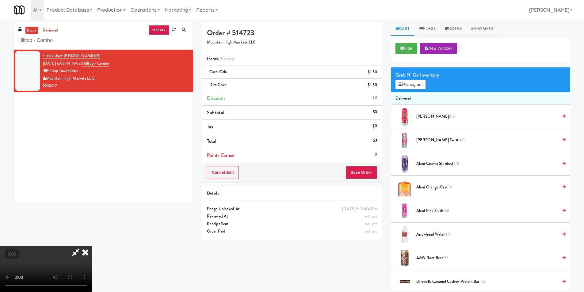
click at [370, 154] on li "Points Earned 0" at bounding box center [291, 155] width 179 height 14
click at [369, 160] on li "Points Earned 0" at bounding box center [291, 155] width 179 height 14
click at [368, 169] on button "Save Order" at bounding box center [361, 172] width 31 height 13
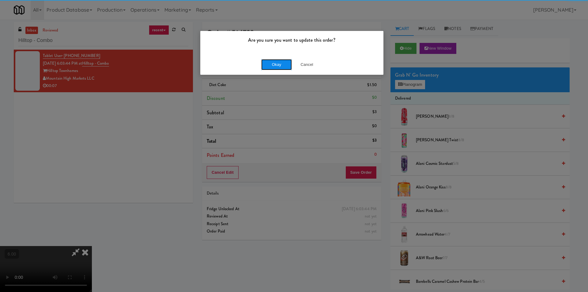
click at [276, 59] on button "Okay" at bounding box center [276, 64] width 31 height 11
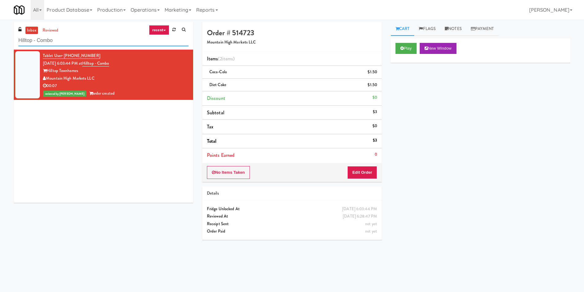
paste input "Avant HP - Cooler - Middle"
click at [0, 47] on div "inbox reviewed recent all unclear take inventory issue suspicious failed recent…" at bounding box center [292, 145] width 584 height 246
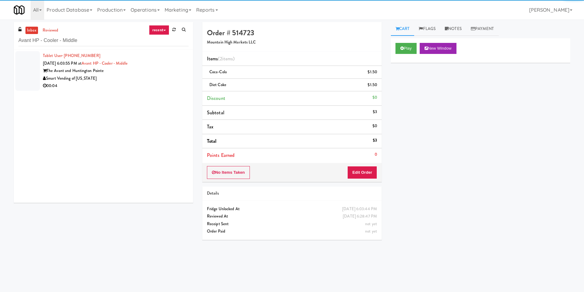
click at [155, 67] on div "The Avant and Huntington Pointe" at bounding box center [116, 71] width 146 height 8
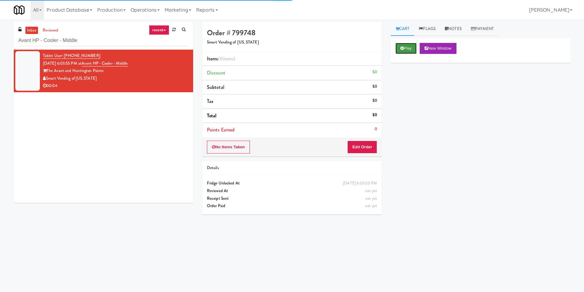
click at [404, 49] on button "Play" at bounding box center [405, 48] width 21 height 11
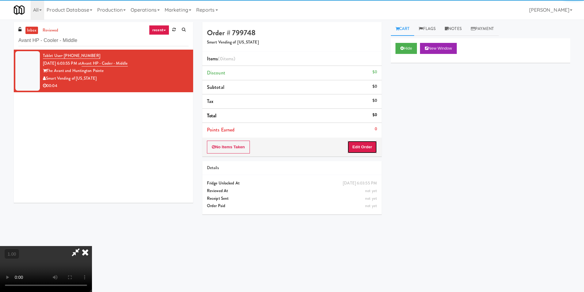
click at [367, 150] on button "Edit Order" at bounding box center [362, 147] width 30 height 13
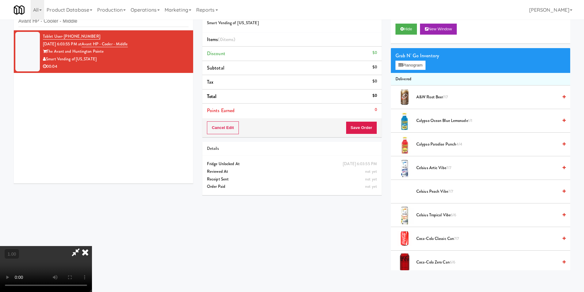
scroll to position [20, 0]
click at [416, 61] on button "Planogram" at bounding box center [410, 64] width 30 height 9
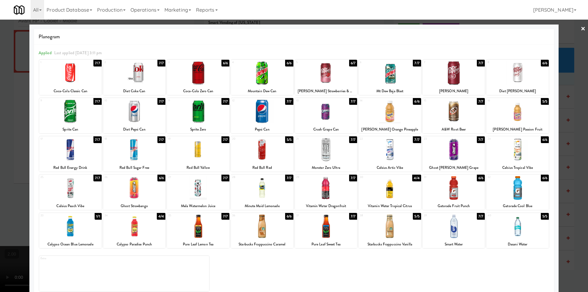
click at [520, 74] on div at bounding box center [518, 73] width 63 height 24
click at [564, 76] on div at bounding box center [294, 146] width 588 height 292
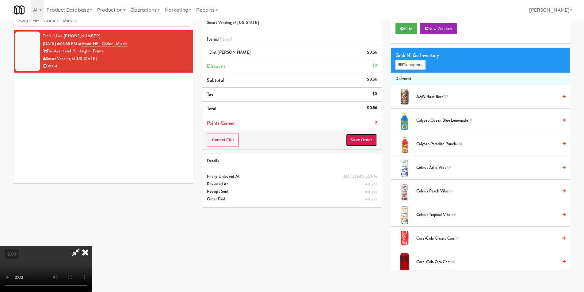
click at [371, 136] on button "Save Order" at bounding box center [361, 140] width 31 height 13
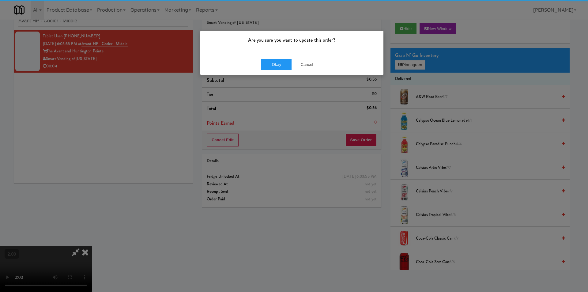
click at [271, 58] on div "Okay Cancel" at bounding box center [291, 64] width 183 height 21
click at [271, 63] on button "Okay" at bounding box center [276, 64] width 31 height 11
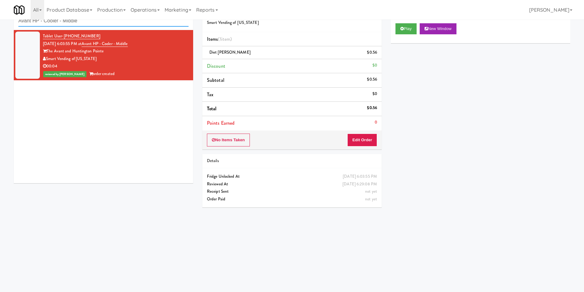
drag, startPoint x: 120, startPoint y: 21, endPoint x: 3, endPoint y: 24, distance: 116.8
click at [0, 25] on div "inbox reviewed recent all unclear take inventory issue suspicious failed recent…" at bounding box center [292, 125] width 584 height 246
paste input "me - Pantry"
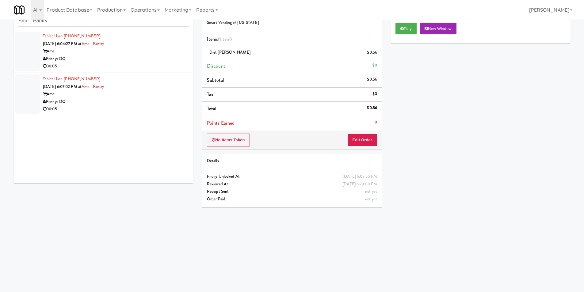
click at [150, 63] on div "00:05" at bounding box center [116, 67] width 146 height 8
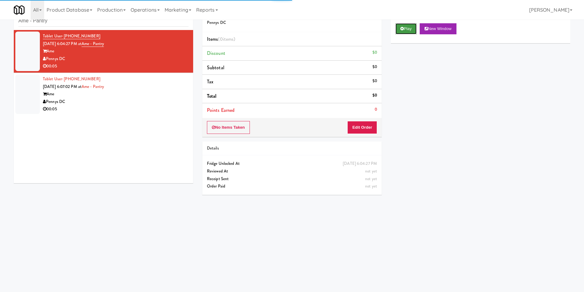
click at [407, 27] on button "Play" at bounding box center [405, 28] width 21 height 11
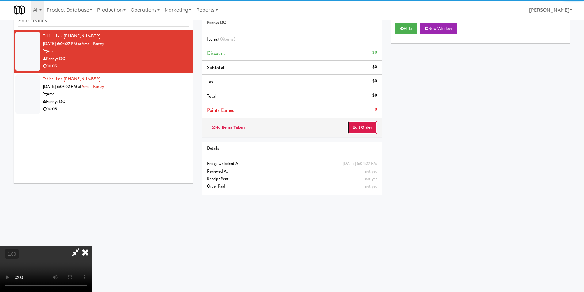
click at [361, 124] on button "Edit Order" at bounding box center [362, 127] width 30 height 13
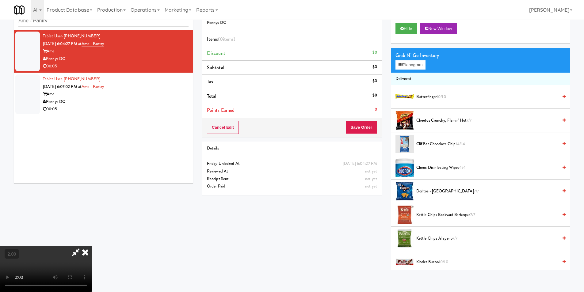
scroll to position [31, 0]
click at [413, 61] on button "Planogram" at bounding box center [410, 64] width 30 height 9
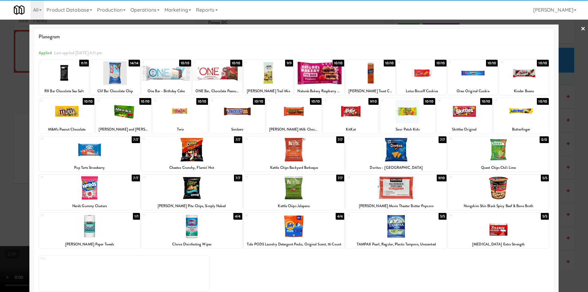
click at [201, 118] on div at bounding box center [180, 112] width 55 height 24
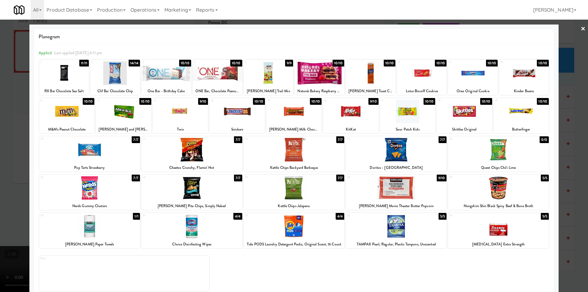
click at [0, 116] on div at bounding box center [294, 146] width 588 height 292
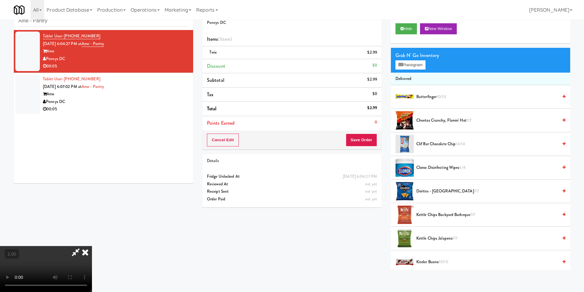
click at [360, 131] on div "Cancel Edit Save Order" at bounding box center [291, 140] width 179 height 19
click at [363, 135] on button "Save Order" at bounding box center [361, 140] width 31 height 13
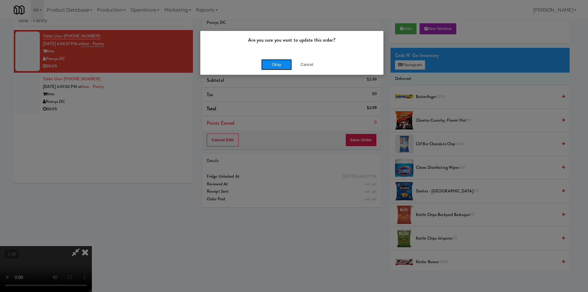
click at [276, 62] on button "Okay" at bounding box center [276, 64] width 31 height 11
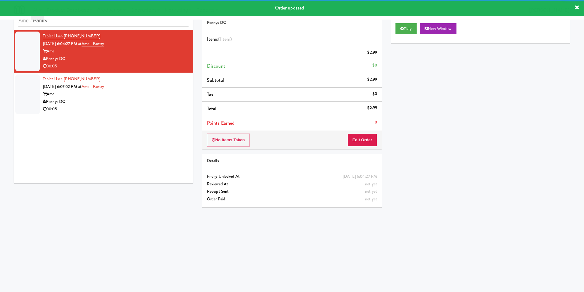
click at [173, 82] on li "Tablet User · (202) 538-6113 [DATE] 6:07:02 PM at [GEOGRAPHIC_DATA] Ame Pennys …" at bounding box center [103, 94] width 179 height 43
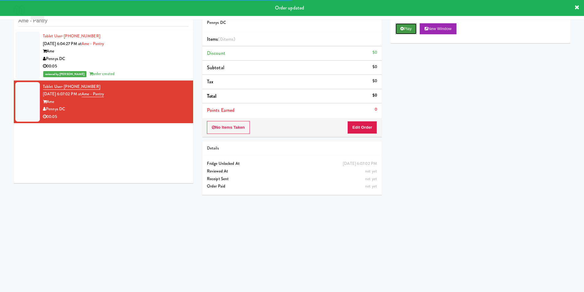
click at [402, 27] on icon at bounding box center [401, 29] width 3 height 4
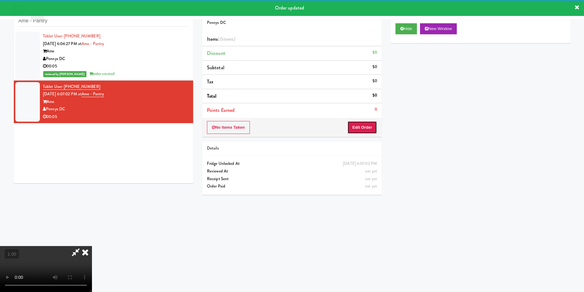
click at [374, 127] on button "Edit Order" at bounding box center [362, 127] width 30 height 13
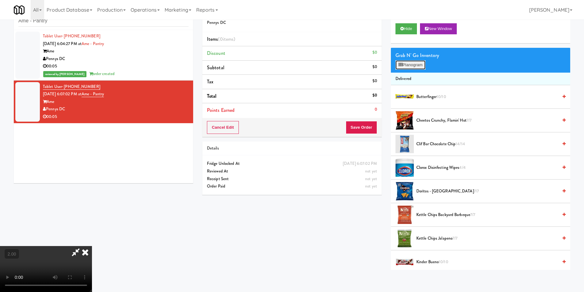
click at [404, 63] on button "Planogram" at bounding box center [410, 64] width 30 height 9
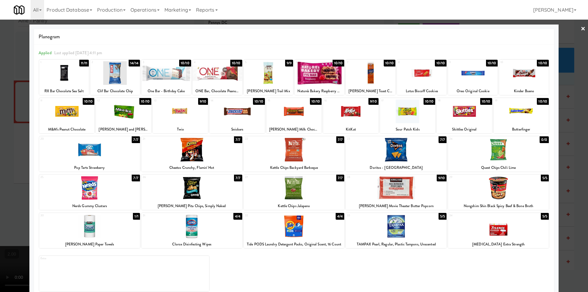
click at [195, 120] on div at bounding box center [180, 112] width 55 height 24
drag, startPoint x: 0, startPoint y: 113, endPoint x: 123, endPoint y: 127, distance: 123.6
click at [0, 113] on div at bounding box center [294, 146] width 588 height 292
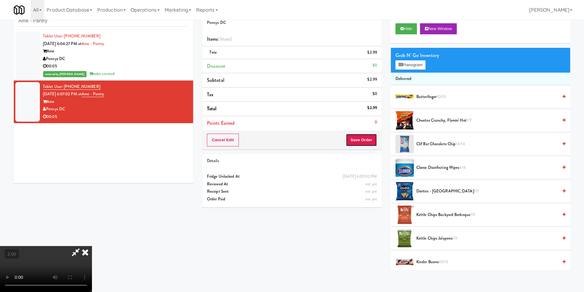
click at [364, 141] on button "Save Order" at bounding box center [361, 140] width 31 height 13
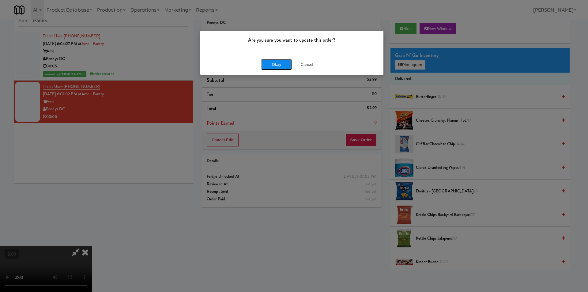
click at [273, 68] on button "Okay" at bounding box center [276, 64] width 31 height 11
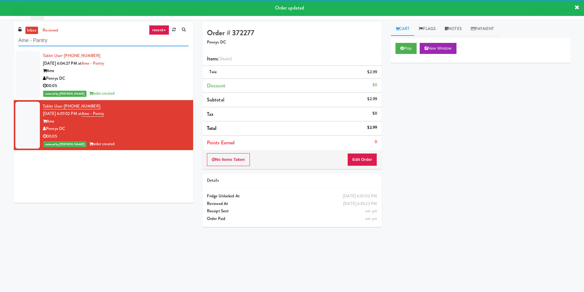
drag, startPoint x: 4, startPoint y: 50, endPoint x: 0, endPoint y: 54, distance: 5.6
click at [0, 54] on div "inbox reviewed recent all unclear take inventory issue suspicious failed recent…" at bounding box center [292, 145] width 584 height 246
paste input "Phase II - Combo Cooler"
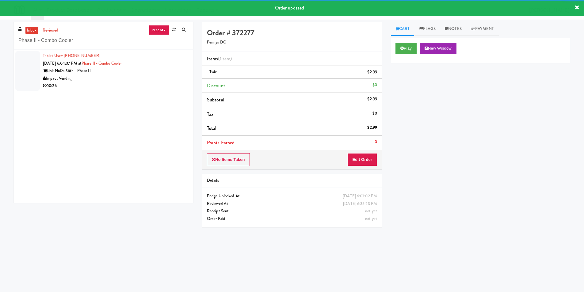
type input "Phase II - Combo Cooler"
click at [186, 72] on li "Tablet User · (513) 919-5181 [DATE] 6:04:37 PM at Phase II - Combo Cooler Link …" at bounding box center [103, 71] width 179 height 43
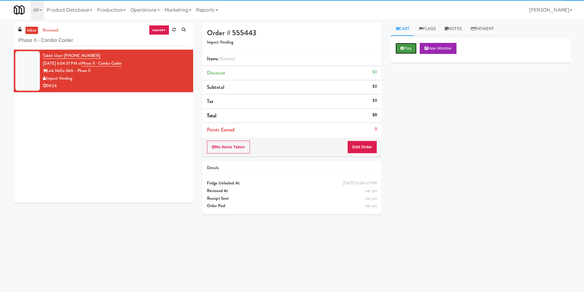
click at [402, 45] on button "Play" at bounding box center [405, 48] width 21 height 11
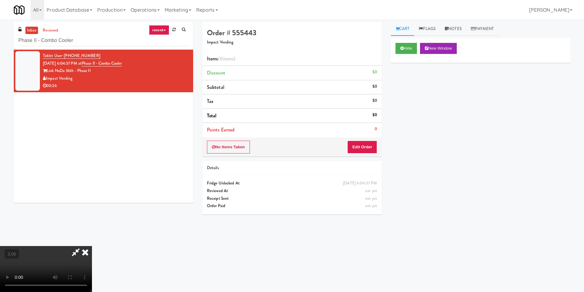
click at [92, 246] on video at bounding box center [46, 269] width 92 height 46
drag, startPoint x: 190, startPoint y: 222, endPoint x: 190, endPoint y: 217, distance: 5.5
click at [92, 246] on video at bounding box center [46, 269] width 92 height 46
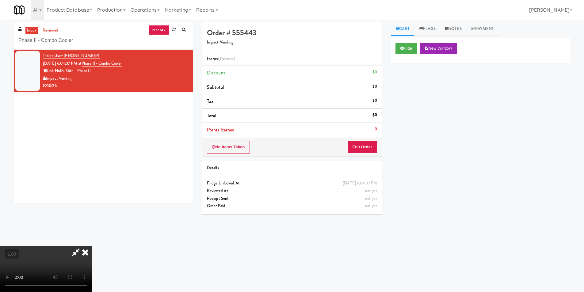
click at [92, 246] on video at bounding box center [46, 269] width 92 height 46
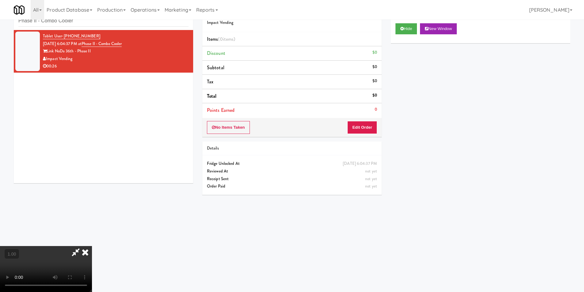
click at [92, 260] on video at bounding box center [46, 269] width 92 height 46
drag, startPoint x: 372, startPoint y: 130, endPoint x: 388, endPoint y: 106, distance: 29.0
click at [373, 130] on button "Edit Order" at bounding box center [362, 127] width 30 height 13
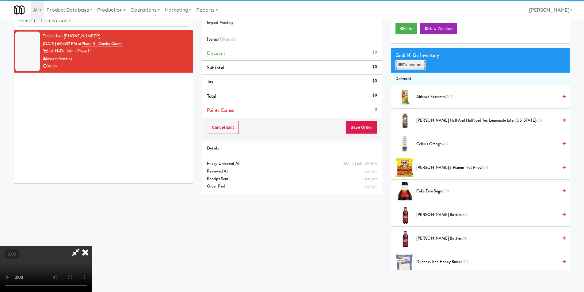
click at [416, 64] on button "Planogram" at bounding box center [410, 64] width 30 height 9
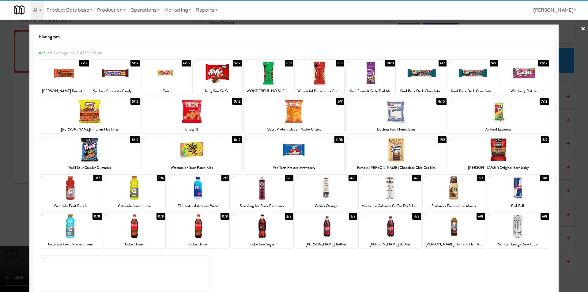
click at [259, 184] on div at bounding box center [262, 188] width 63 height 24
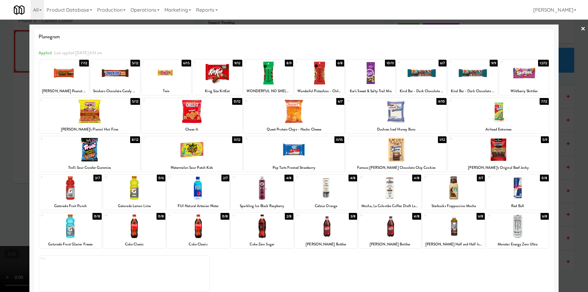
click at [451, 232] on div at bounding box center [454, 227] width 63 height 24
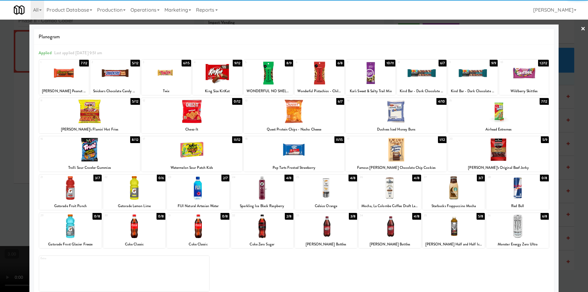
click at [562, 216] on div at bounding box center [294, 146] width 588 height 292
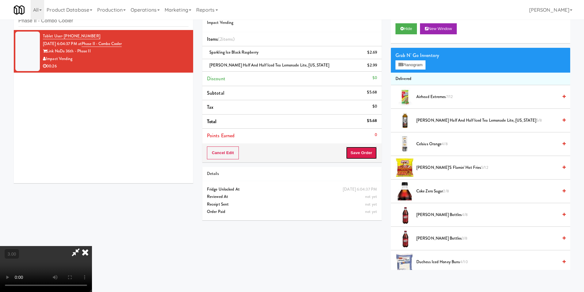
click at [375, 150] on button "Save Order" at bounding box center [361, 152] width 31 height 13
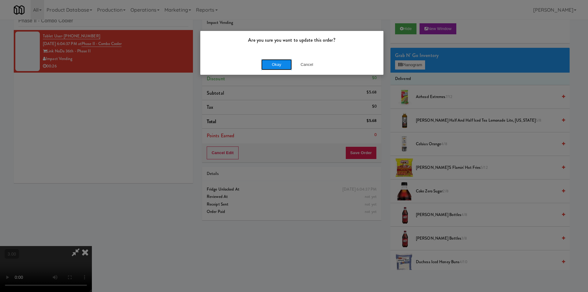
click at [273, 65] on button "Okay" at bounding box center [276, 64] width 31 height 11
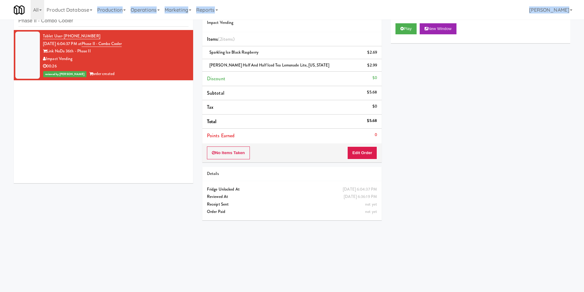
drag, startPoint x: 22, startPoint y: 19, endPoint x: 0, endPoint y: 19, distance: 22.1
click at [0, 19] on div "Toggle navigation All 901 Smrt Mrkt [URL][DOMAIN_NAME] 9518002 [GEOGRAPHIC_DATA…" at bounding box center [292, 10] width 584 height 20
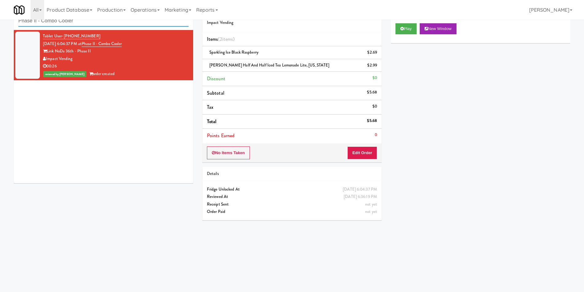
paste input "[PERSON_NAME] 23 -"
drag, startPoint x: 89, startPoint y: 23, endPoint x: 5, endPoint y: 23, distance: 84.3
click at [0, 24] on div "inbox reviewed recent all unclear take inventory issue suspicious failed recent…" at bounding box center [292, 125] width 584 height 246
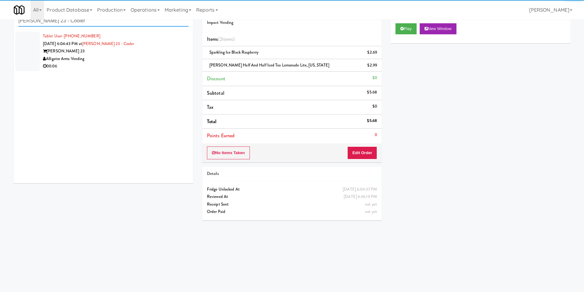
type input "[PERSON_NAME] 23 - Cooler"
click at [151, 51] on div "[PERSON_NAME] 23" at bounding box center [116, 51] width 146 height 8
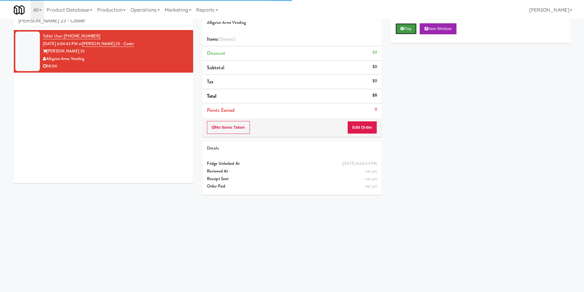
click at [404, 24] on button "Play" at bounding box center [405, 28] width 21 height 11
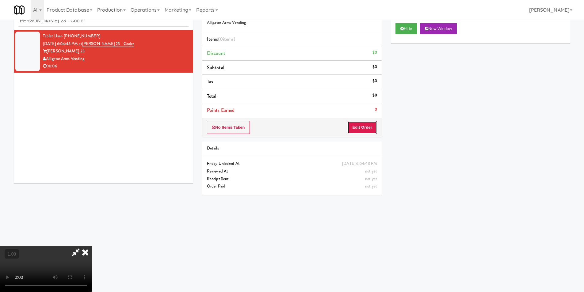
click at [364, 122] on button "Edit Order" at bounding box center [362, 127] width 30 height 13
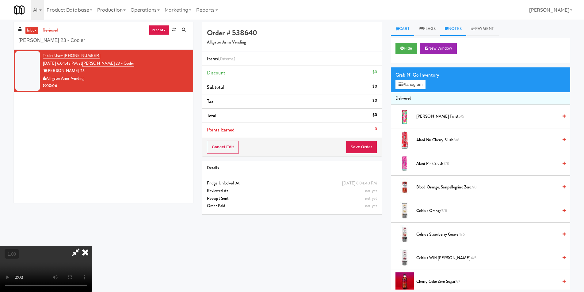
click at [457, 28] on link "Notes" at bounding box center [453, 29] width 26 height 14
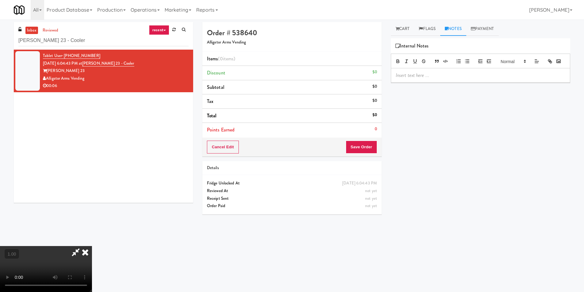
click at [439, 79] on p at bounding box center [480, 75] width 169 height 7
drag, startPoint x: 409, startPoint y: 86, endPoint x: 383, endPoint y: 90, distance: 26.3
click at [383, 90] on div "Order # 538640 Alligator Arms Vending Items (0 items ) Discount $0 Subtotal $0 …" at bounding box center [386, 145] width 377 height 246
click at [397, 29] on icon at bounding box center [397, 29] width 4 height 4
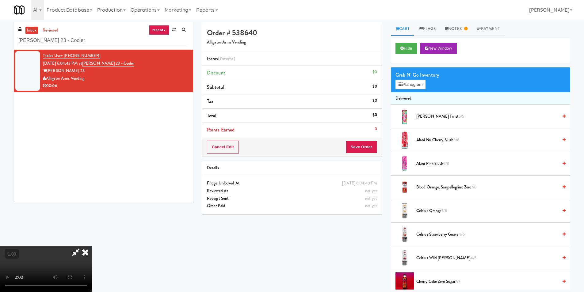
click at [401, 79] on div "Grab N' Go Inventory" at bounding box center [480, 74] width 170 height 9
click at [403, 83] on button "Planogram" at bounding box center [410, 84] width 30 height 9
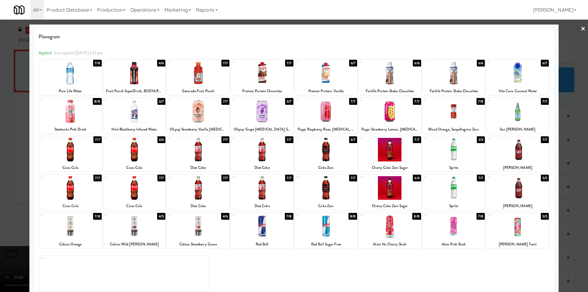
click at [332, 188] on div at bounding box center [326, 188] width 63 height 24
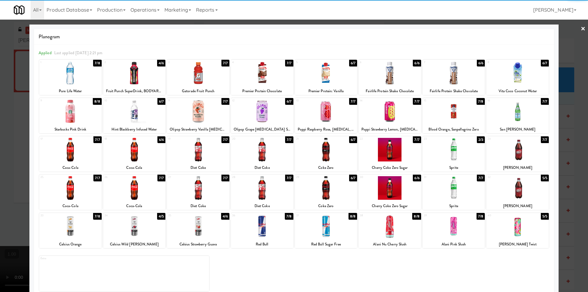
click at [0, 179] on div at bounding box center [294, 146] width 588 height 292
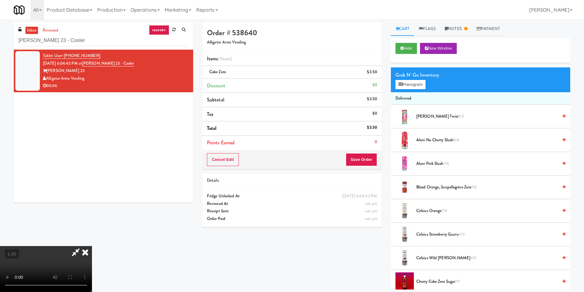
click at [92, 246] on video at bounding box center [46, 269] width 92 height 46
drag, startPoint x: 202, startPoint y: 216, endPoint x: 194, endPoint y: 215, distance: 8.6
click at [92, 246] on video at bounding box center [46, 269] width 92 height 46
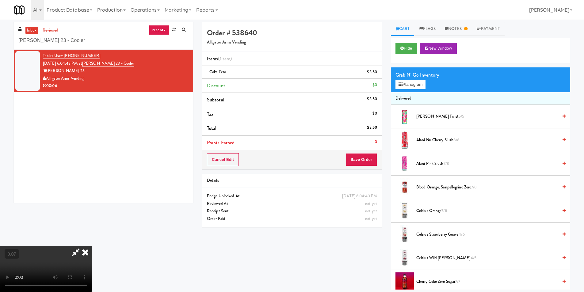
click at [90, 246] on video at bounding box center [46, 269] width 92 height 46
click at [378, 157] on div "Cancel Edit Save Order" at bounding box center [291, 159] width 179 height 19
click at [373, 158] on button "Save Order" at bounding box center [361, 159] width 31 height 13
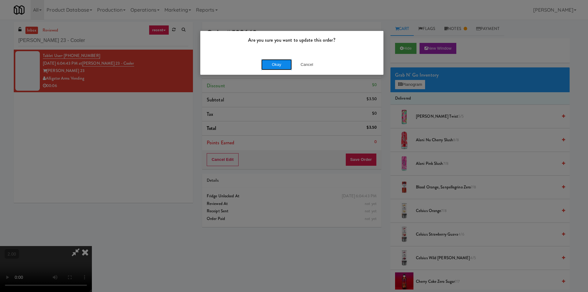
click at [278, 69] on button "Okay" at bounding box center [276, 64] width 31 height 11
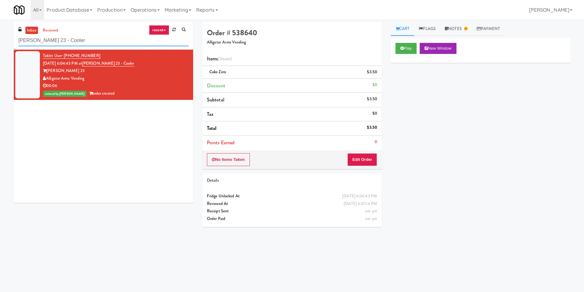
drag, startPoint x: 91, startPoint y: 46, endPoint x: 1, endPoint y: 46, distance: 90.4
click at [1, 45] on div "inbox reviewed recent all unclear take inventory issue suspicious failed recent…" at bounding box center [292, 145] width 584 height 246
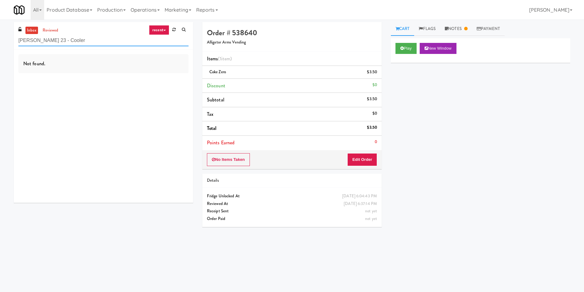
click at [83, 41] on input "[PERSON_NAME] 23 - Cooler" at bounding box center [103, 40] width 170 height 11
paste input "[GEOGRAPHIC_DATA] Pantry"
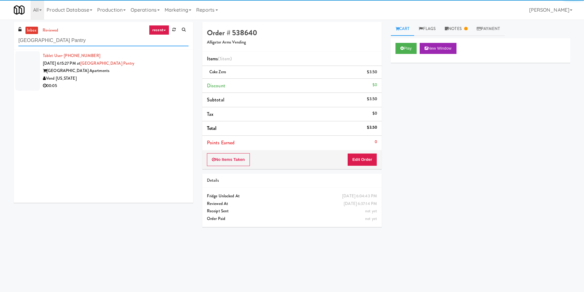
type input "[GEOGRAPHIC_DATA] Pantry"
click at [164, 74] on div "[GEOGRAPHIC_DATA] Apartments" at bounding box center [116, 71] width 146 height 8
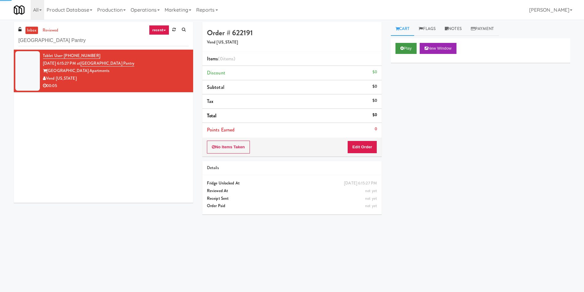
click at [402, 54] on div "Play New Window" at bounding box center [480, 50] width 179 height 25
click at [413, 50] on button "Play" at bounding box center [405, 48] width 21 height 11
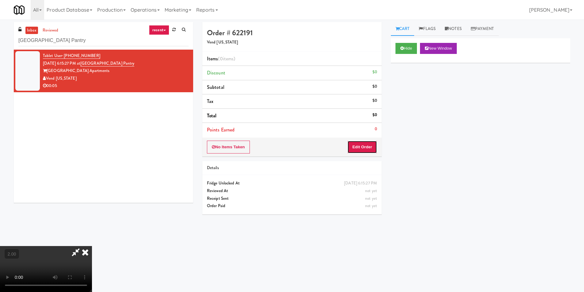
click at [377, 146] on button "Edit Order" at bounding box center [362, 147] width 30 height 13
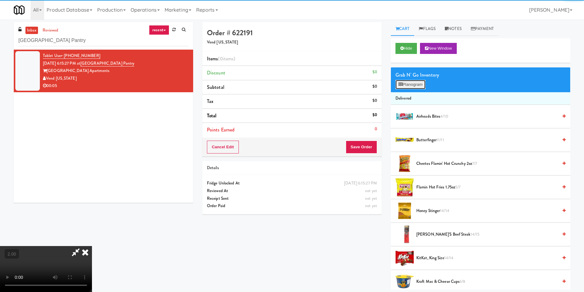
click at [408, 86] on button "Planogram" at bounding box center [410, 84] width 30 height 9
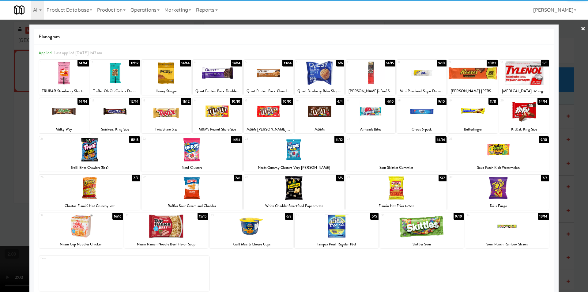
click at [430, 119] on div at bounding box center [422, 112] width 50 height 24
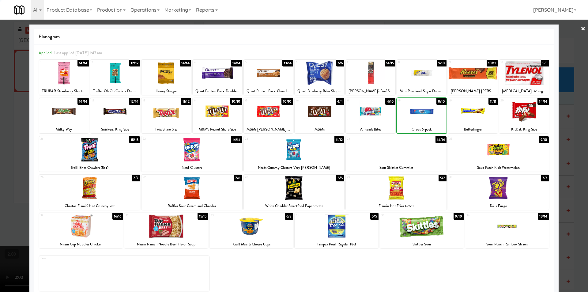
click at [430, 119] on div at bounding box center [422, 112] width 50 height 24
click at [577, 111] on div at bounding box center [294, 146] width 588 height 292
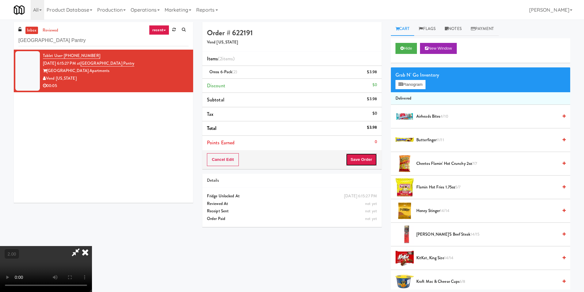
click at [351, 159] on button "Save Order" at bounding box center [361, 159] width 31 height 13
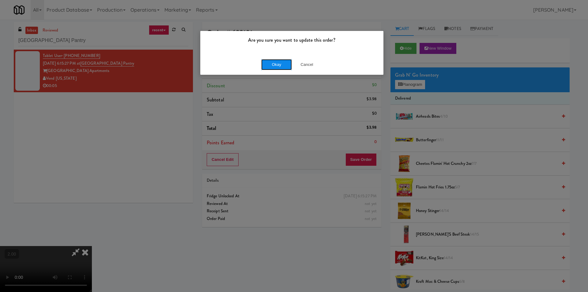
click at [286, 66] on button "Okay" at bounding box center [276, 64] width 31 height 11
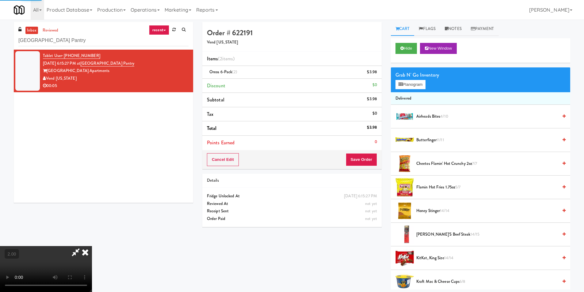
click at [92, 246] on icon at bounding box center [84, 252] width 13 height 12
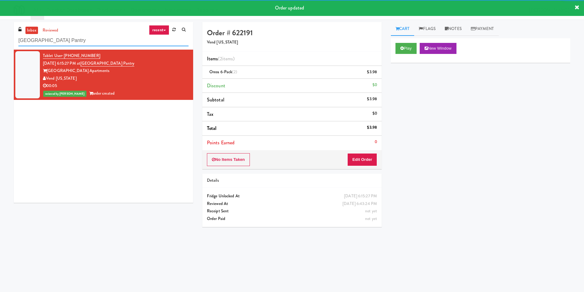
drag, startPoint x: 116, startPoint y: 41, endPoint x: 0, endPoint y: 39, distance: 116.2
click at [0, 39] on div "inbox reviewed recent all unclear take inventory issue suspicious failed recent…" at bounding box center [292, 145] width 584 height 246
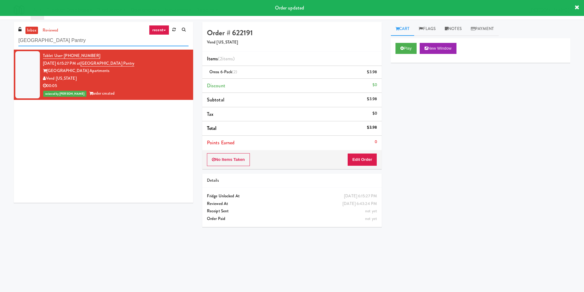
paste input "UHN - [PERSON_NAME][GEOGRAPHIC_DATA] - The Meeting Place"
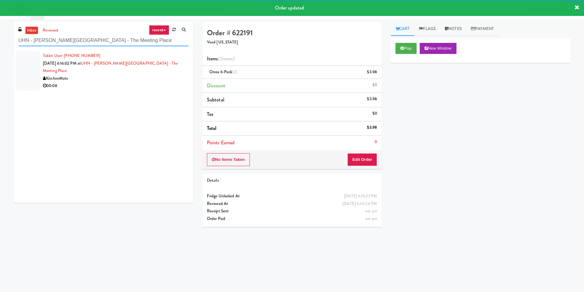
type input "UHN - [PERSON_NAME][GEOGRAPHIC_DATA] - The Meeting Place"
click at [153, 82] on div "00:08" at bounding box center [116, 86] width 146 height 8
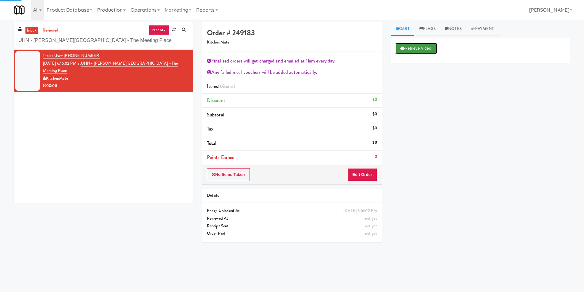
click at [410, 47] on button "Retrieve Video" at bounding box center [416, 48] width 42 height 11
click at [457, 28] on link "Notes" at bounding box center [453, 29] width 26 height 14
click at [439, 68] on div at bounding box center [480, 61] width 179 height 15
click at [437, 68] on div at bounding box center [480, 61] width 179 height 15
click at [439, 80] on div at bounding box center [480, 75] width 179 height 14
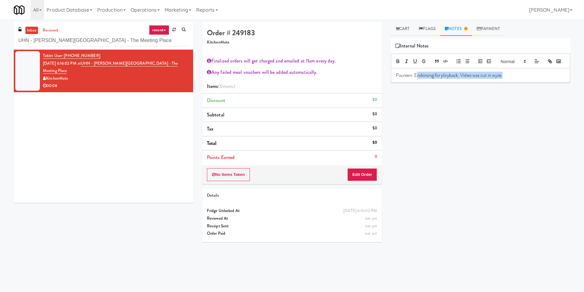
drag, startPoint x: 416, startPoint y: 85, endPoint x: 522, endPoint y: 85, distance: 106.6
click at [522, 79] on p "Paureen: Endorsing for playback. Video was cut in wyze." at bounding box center [480, 75] width 169 height 7
drag, startPoint x: 522, startPoint y: 77, endPoint x: 525, endPoint y: 79, distance: 3.2
click at [522, 77] on div "Paureen: Endorsing for playback. Video was cut in wyze." at bounding box center [480, 68] width 179 height 29
copy p "Endorsing for playback. Video was cut in wyze."
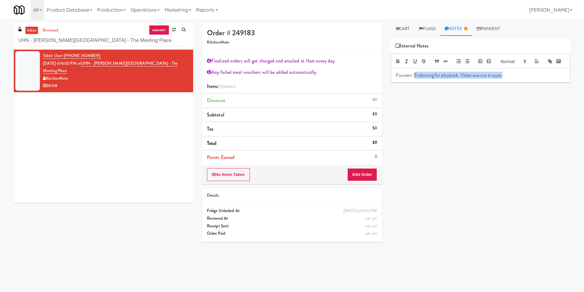
copy p "Endorsing for playback. Video was cut in wyze."
drag, startPoint x: 492, startPoint y: 86, endPoint x: 414, endPoint y: 86, distance: 77.8
click at [414, 79] on p "Paureen: Endorsing for playback. Video was cut in wyze." at bounding box center [480, 75] width 169 height 7
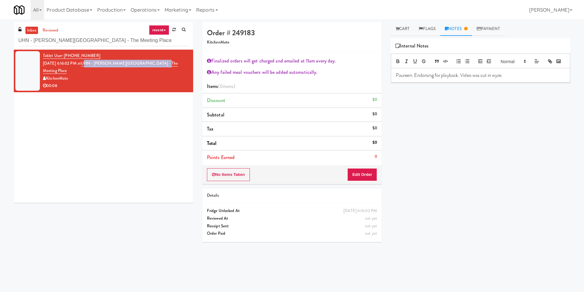
copy link "HN - [PERSON_NAME][GEOGRAPHIC_DATA] - The Meeting Place"
copy link "UHN - [PERSON_NAME][GEOGRAPHIC_DATA] - The Meeting Place"
drag, startPoint x: 183, startPoint y: 62, endPoint x: 92, endPoint y: 63, distance: 90.7
click at [92, 63] on div "Tablet User · (647) 546-3477 [DATE] 6:16:02 PM at [GEOGRAPHIC_DATA][PERSON_NAME…" at bounding box center [116, 71] width 146 height 38
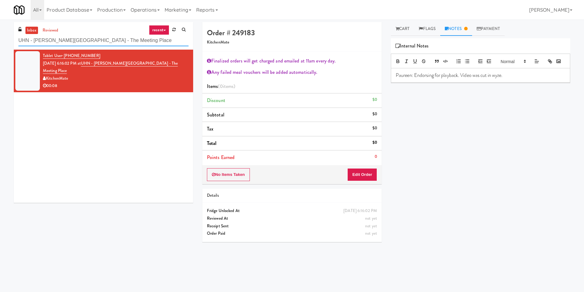
drag, startPoint x: 123, startPoint y: 38, endPoint x: 0, endPoint y: 44, distance: 123.0
click at [0, 44] on div "inbox reviewed recent all unclear take inventory issue suspicious failed recent…" at bounding box center [292, 145] width 584 height 246
paste input "Eleven55 - Pantry"
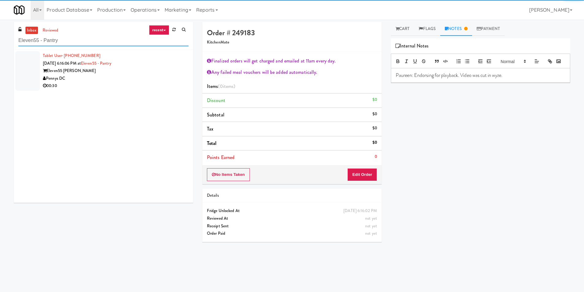
type input "Eleven55 - Pantry"
click at [169, 78] on div "Pennys DC" at bounding box center [116, 79] width 146 height 8
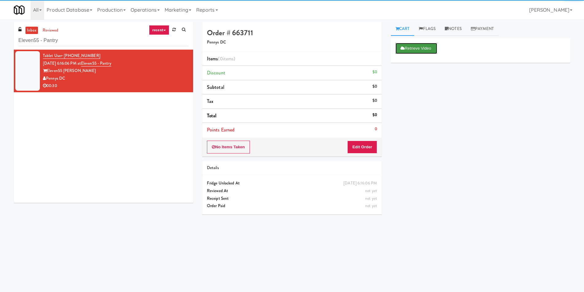
click at [412, 50] on button "Retrieve Video" at bounding box center [416, 48] width 42 height 11
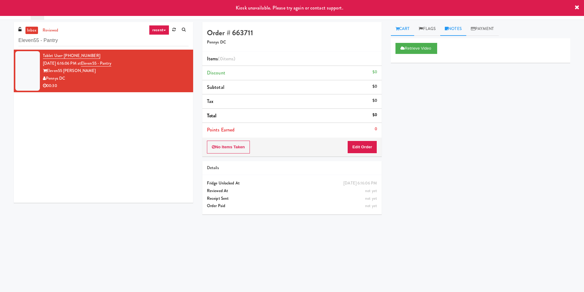
click at [451, 30] on link "Notes" at bounding box center [453, 29] width 26 height 14
click at [406, 79] on p at bounding box center [480, 75] width 169 height 7
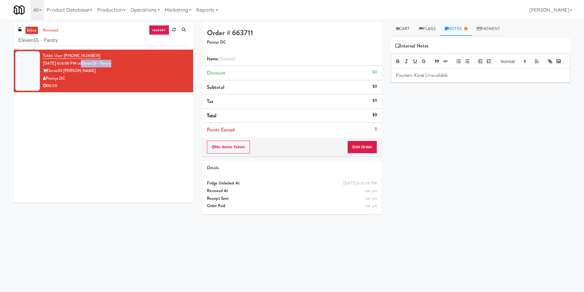
copy link "Eleven55 - Pantry"
drag, startPoint x: 142, startPoint y: 62, endPoint x: 91, endPoint y: 63, distance: 50.6
click at [91, 63] on div "Tablet User · (901) 287-3017 [DATE] 6:16:06 PM at Eleven55 - Pantry Eleven55 [P…" at bounding box center [116, 71] width 146 height 38
drag, startPoint x: 73, startPoint y: 47, endPoint x: 0, endPoint y: 39, distance: 73.4
click at [0, 39] on div "inbox reviewed recent all unclear take inventory issue suspicious failed recent…" at bounding box center [292, 145] width 584 height 246
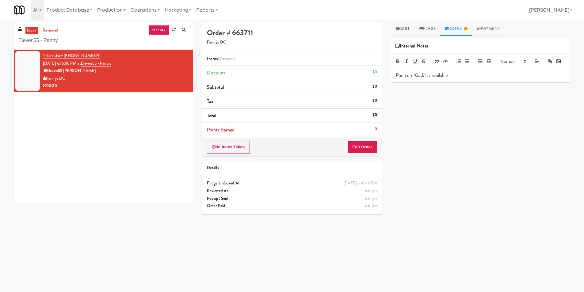
drag, startPoint x: 83, startPoint y: 39, endPoint x: 0, endPoint y: 39, distance: 82.7
click at [0, 39] on div "inbox reviewed recent all unclear take inventory issue suspicious failed recent…" at bounding box center [292, 145] width 584 height 246
paste input "JVT drink (energy)"
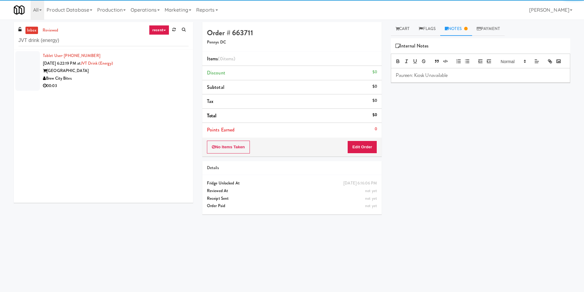
click at [176, 74] on div "[GEOGRAPHIC_DATA]" at bounding box center [116, 71] width 146 height 8
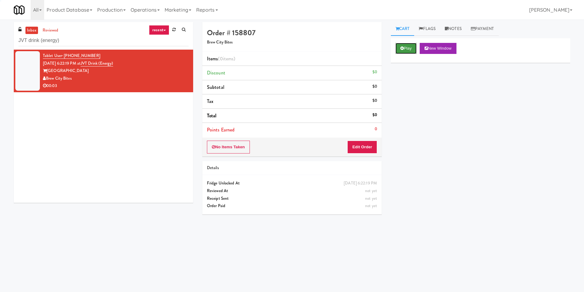
click at [412, 44] on button "Play" at bounding box center [405, 48] width 21 height 11
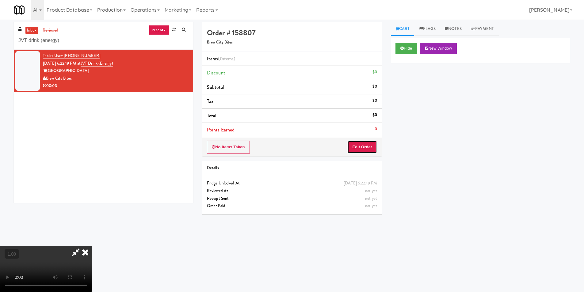
click at [369, 142] on button "Edit Order" at bounding box center [362, 147] width 30 height 13
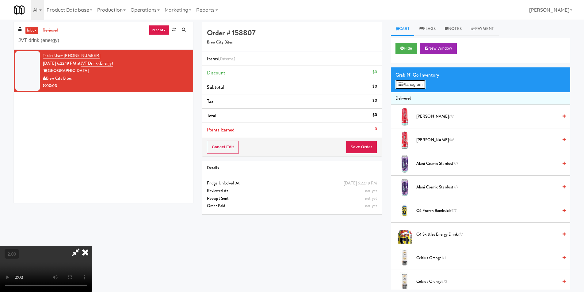
click at [404, 84] on button "Planogram" at bounding box center [410, 84] width 30 height 9
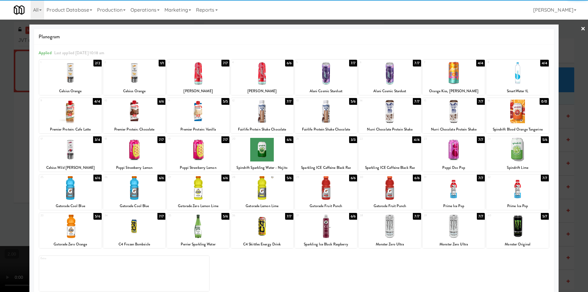
click at [77, 122] on div at bounding box center [70, 112] width 63 height 24
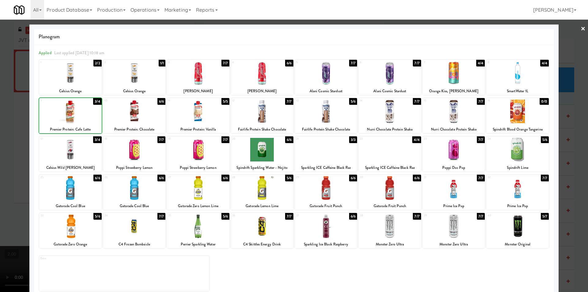
click at [0, 97] on div at bounding box center [294, 146] width 588 height 292
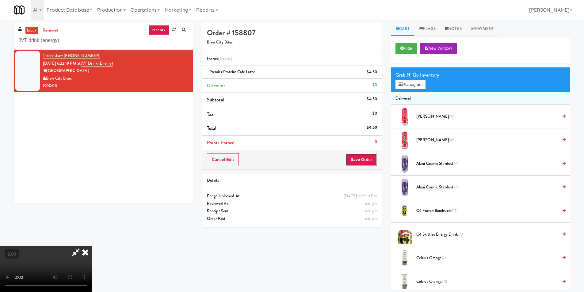
click at [367, 158] on button "Save Order" at bounding box center [361, 159] width 31 height 13
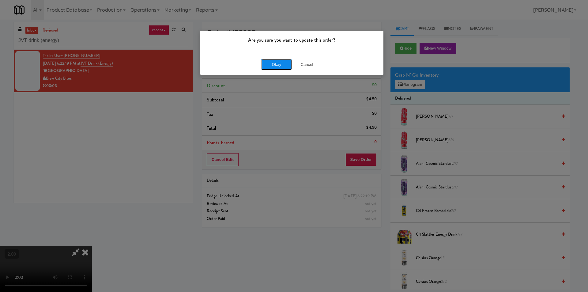
click at [268, 67] on button "Okay" at bounding box center [276, 64] width 31 height 11
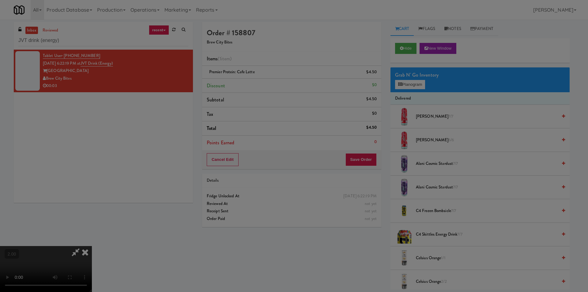
click at [270, 60] on body "Are you sure you want to update this order? Okay Cancel Okay Are you sure you w…" at bounding box center [294, 166] width 588 height 292
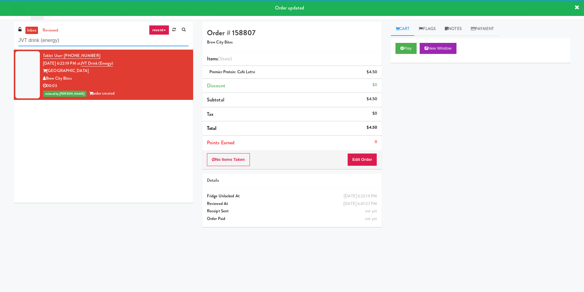
paste input "222 W Erie - Left - Fridge"
drag, startPoint x: 96, startPoint y: 36, endPoint x: 0, endPoint y: 46, distance: 96.4
click at [0, 46] on div "inbox reviewed recent all unclear take inventory issue suspicious failed recent…" at bounding box center [292, 145] width 584 height 246
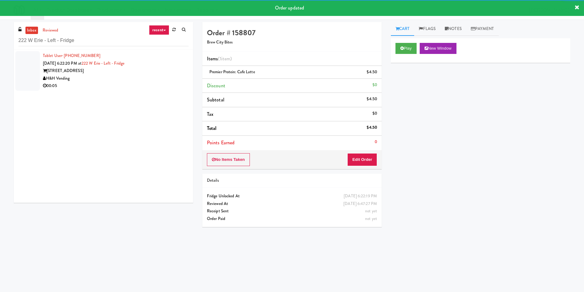
click at [152, 71] on div "[STREET_ADDRESS]" at bounding box center [116, 71] width 146 height 8
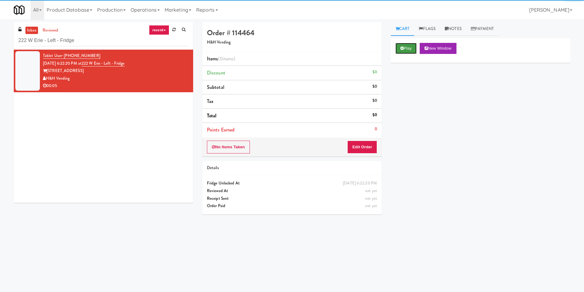
click at [409, 51] on button "Play" at bounding box center [405, 48] width 21 height 11
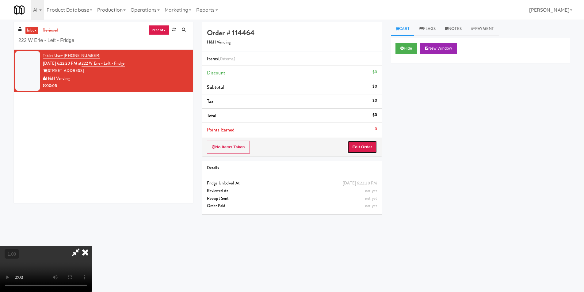
click at [362, 145] on button "Edit Order" at bounding box center [362, 147] width 30 height 13
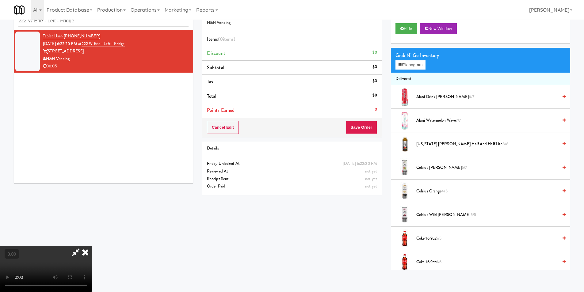
scroll to position [93, 0]
click at [400, 66] on icon at bounding box center [400, 65] width 4 height 4
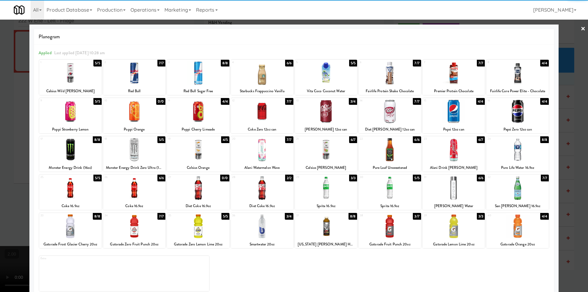
click at [79, 233] on div at bounding box center [70, 227] width 63 height 24
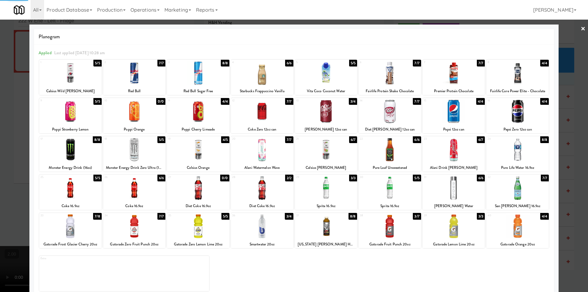
drag, startPoint x: 1, startPoint y: 178, endPoint x: 24, endPoint y: 175, distance: 23.8
click at [2, 178] on div at bounding box center [294, 146] width 588 height 292
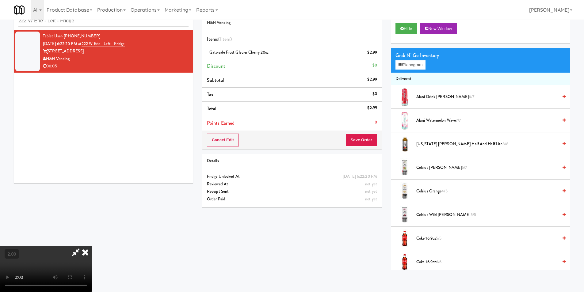
click at [92, 246] on icon at bounding box center [84, 252] width 13 height 12
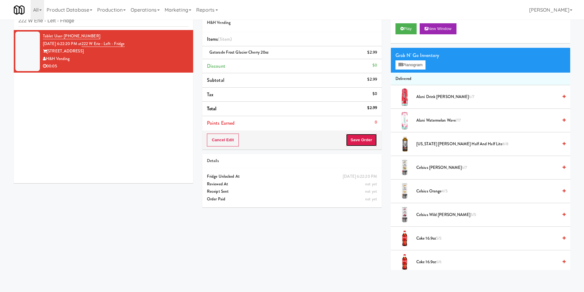
click at [356, 143] on button "Save Order" at bounding box center [361, 140] width 31 height 13
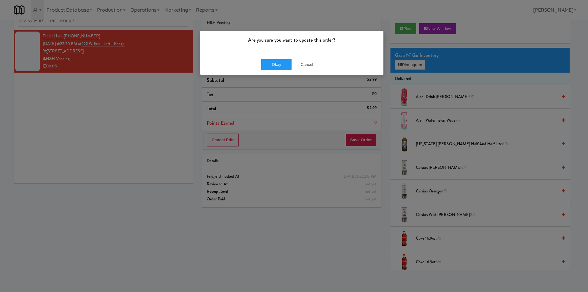
click at [268, 58] on div "Okay Cancel" at bounding box center [291, 64] width 183 height 21
click at [273, 62] on button "Okay" at bounding box center [276, 64] width 31 height 11
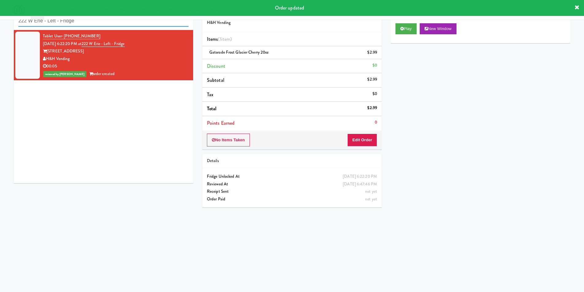
paste input "[PERSON_NAME][GEOGRAPHIC_DATA][PERSON_NAME] - Emergency Room"
drag, startPoint x: 94, startPoint y: 21, endPoint x: 0, endPoint y: 21, distance: 94.1
click at [0, 21] on div "inbox reviewed recent all unclear take inventory issue suspicious failed recent…" at bounding box center [292, 125] width 584 height 246
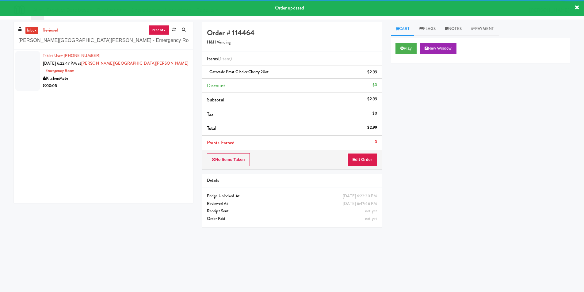
drag, startPoint x: 136, startPoint y: 76, endPoint x: 159, endPoint y: 78, distance: 22.8
click at [138, 82] on div "00:05" at bounding box center [116, 86] width 146 height 8
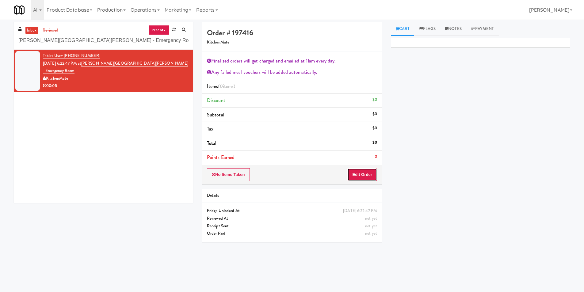
click at [357, 173] on button "Edit Order" at bounding box center [362, 174] width 30 height 13
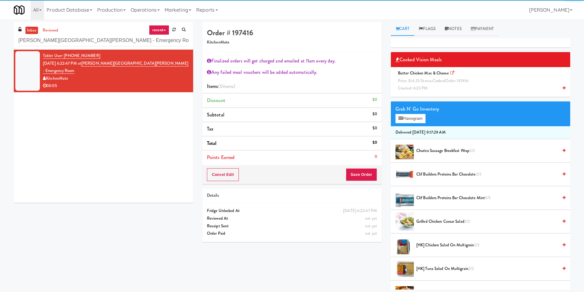
click at [433, 79] on span "cooked" at bounding box center [438, 81] width 13 height 6
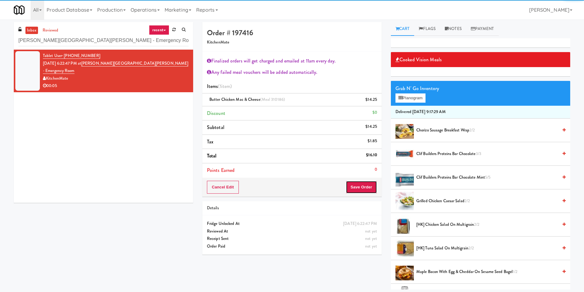
click at [362, 187] on button "Save Order" at bounding box center [361, 187] width 31 height 13
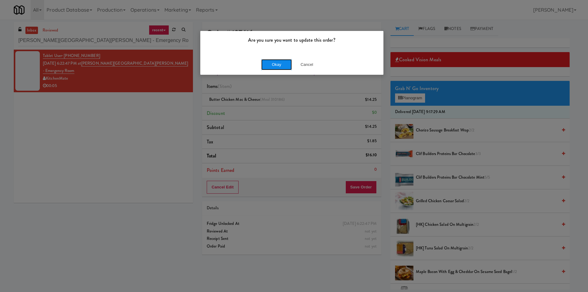
click at [273, 61] on button "Okay" at bounding box center [276, 64] width 31 height 11
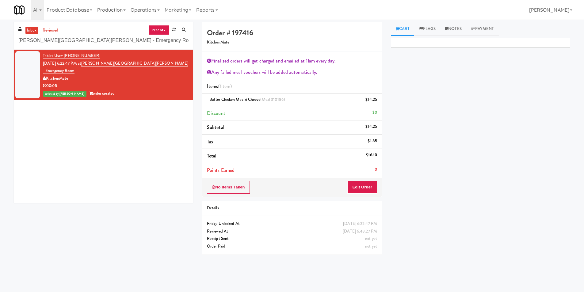
paste input "(Food, Snack & Drink) EWR 1-TB-MAIN BREAK ROOM"
drag, startPoint x: 139, startPoint y: 43, endPoint x: 0, endPoint y: 45, distance: 139.1
click at [0, 45] on div "inbox reviewed recent all unclear take inventory issue suspicious failed recent…" at bounding box center [292, 145] width 584 height 246
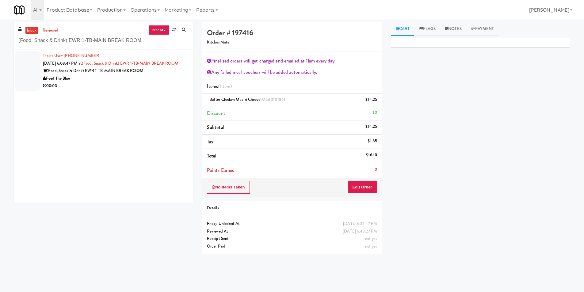
click at [151, 82] on div "Feed The Blue" at bounding box center [116, 79] width 146 height 8
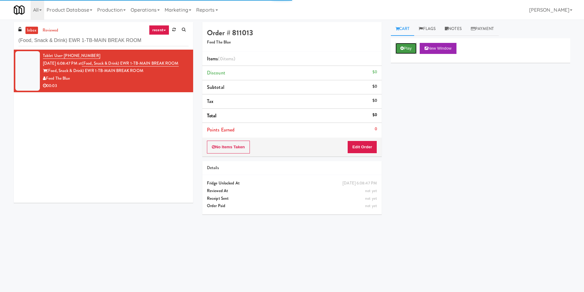
drag, startPoint x: 416, startPoint y: 46, endPoint x: 402, endPoint y: 53, distance: 15.5
click at [416, 46] on button "Play" at bounding box center [405, 48] width 21 height 11
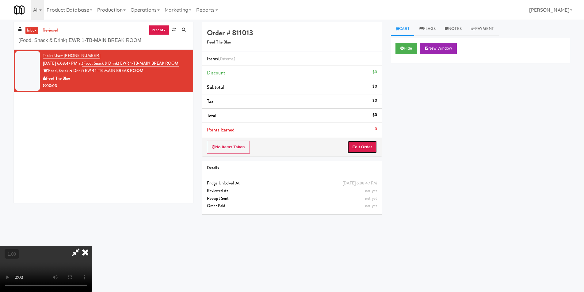
click at [369, 147] on button "Edit Order" at bounding box center [362, 147] width 30 height 13
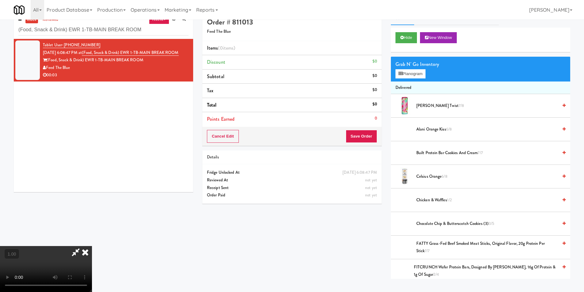
scroll to position [20, 0]
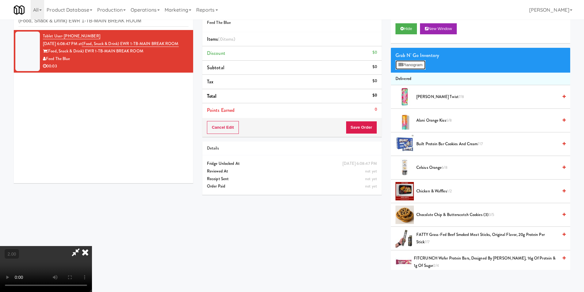
click at [404, 66] on button "Planogram" at bounding box center [410, 64] width 30 height 9
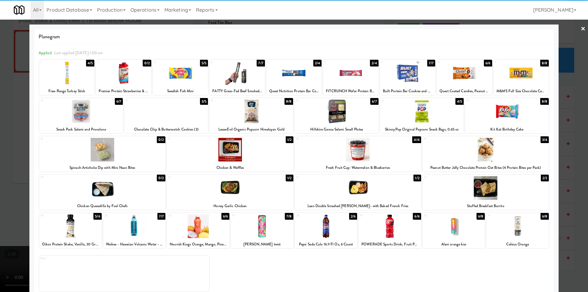
click at [78, 226] on div at bounding box center [70, 227] width 63 height 24
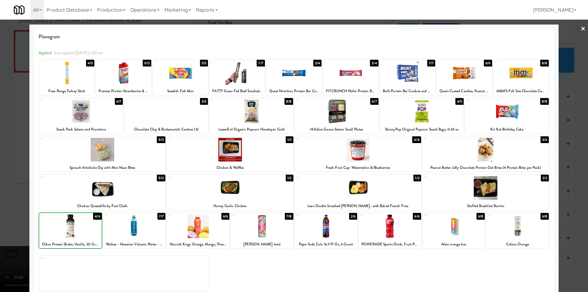
click at [0, 190] on div at bounding box center [294, 146] width 588 height 292
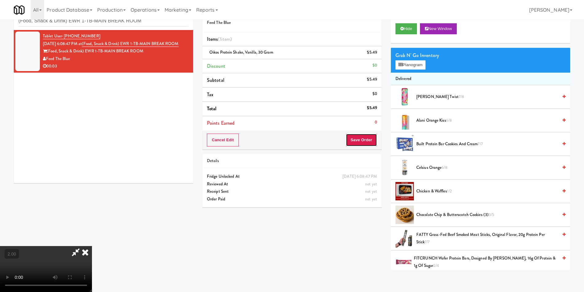
click at [365, 141] on button "Save Order" at bounding box center [361, 140] width 31 height 13
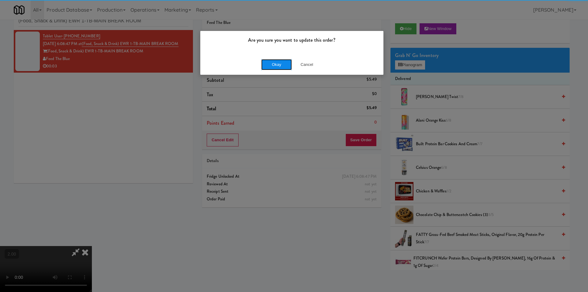
click at [274, 63] on button "Okay" at bounding box center [276, 64] width 31 height 11
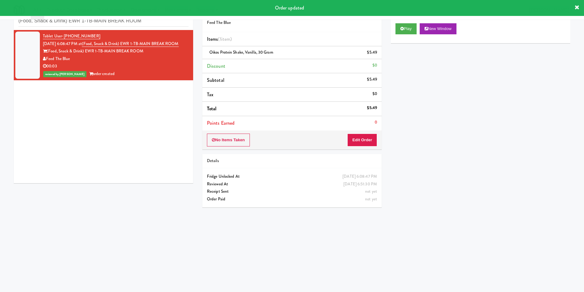
drag, startPoint x: 157, startPoint y: 19, endPoint x: 0, endPoint y: 22, distance: 157.2
click at [0, 22] on body "Order updated Are you sure you want to update this order? Okay Cancel Okay Are …" at bounding box center [292, 146] width 584 height 292
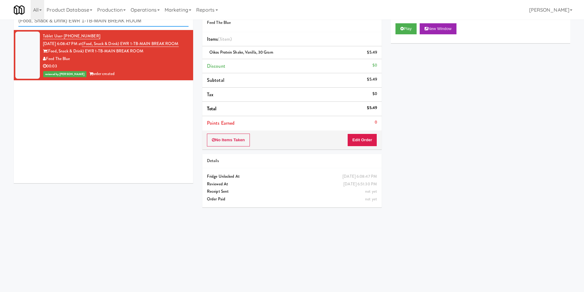
click at [158, 23] on input "(Food, Snack & Drink) EWR 1-TB-MAIN BREAK ROOM" at bounding box center [103, 20] width 170 height 11
drag, startPoint x: 158, startPoint y: 23, endPoint x: 0, endPoint y: 24, distance: 157.8
click at [0, 24] on div "inbox reviewed recent all unclear take inventory issue suspicious failed recent…" at bounding box center [292, 125] width 584 height 246
paste input "Mattr (formerly Shawcor)"
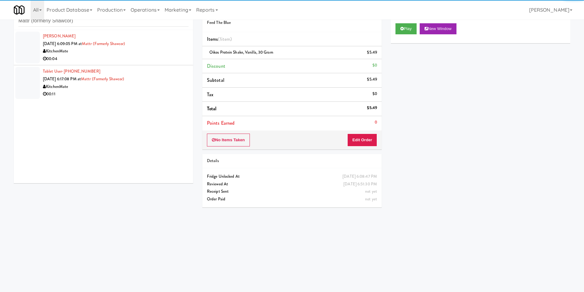
drag, startPoint x: 153, startPoint y: 55, endPoint x: 192, endPoint y: 59, distance: 39.4
click at [158, 57] on div "00:04" at bounding box center [116, 59] width 146 height 8
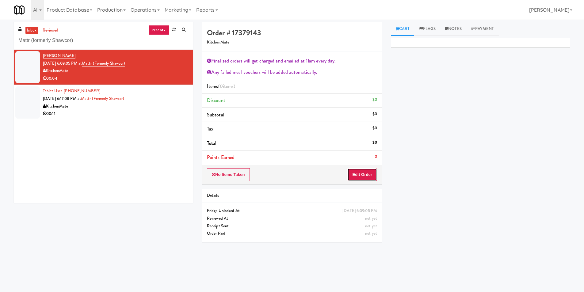
click at [363, 175] on button "Edit Order" at bounding box center [362, 174] width 30 height 13
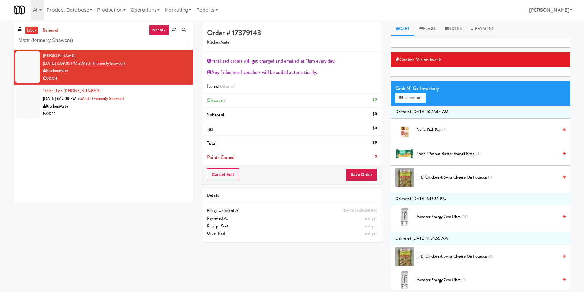
click at [435, 134] on li "Bistro Deli Box 3/5" at bounding box center [480, 131] width 179 height 24
click at [489, 136] on li "Bistro Deli Box 3/5" at bounding box center [480, 131] width 179 height 24
click at [481, 130] on span "Bistro Deli Box 3/5" at bounding box center [487, 131] width 142 height 8
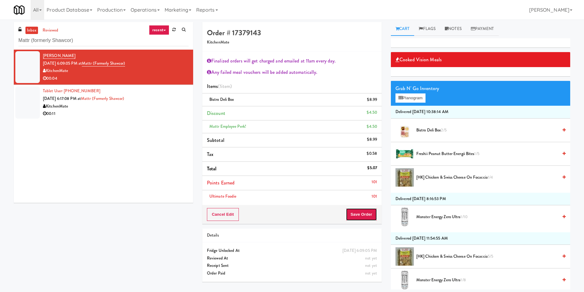
click at [356, 214] on button "Save Order" at bounding box center [361, 214] width 31 height 13
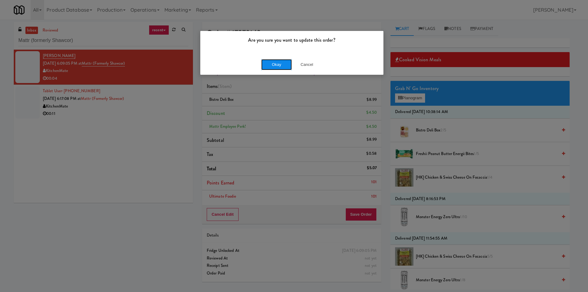
click at [277, 66] on button "Okay" at bounding box center [276, 64] width 31 height 11
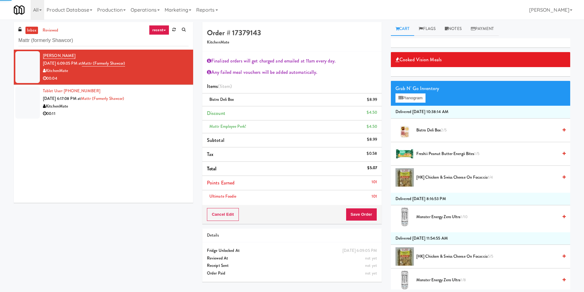
click at [167, 106] on div "KitchenMate" at bounding box center [116, 107] width 146 height 8
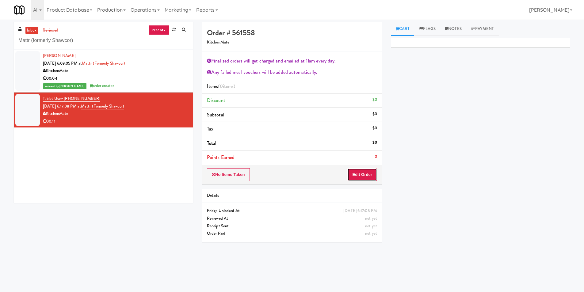
click at [366, 176] on button "Edit Order" at bounding box center [362, 174] width 30 height 13
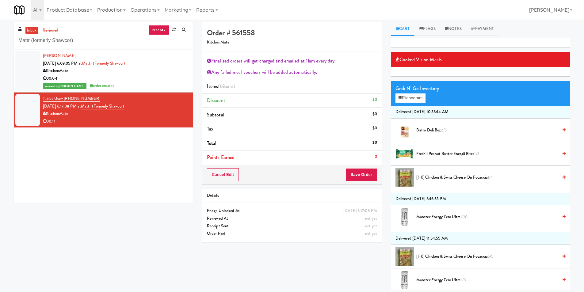
click at [459, 132] on span "Bistro Deli Box 2/5" at bounding box center [487, 131] width 142 height 8
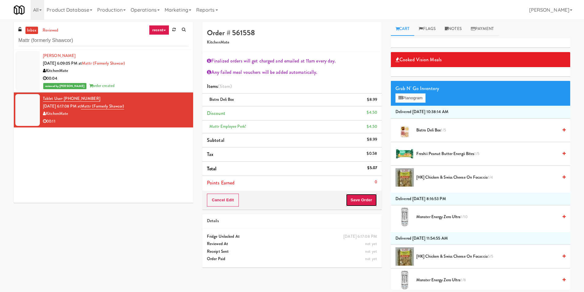
click at [369, 198] on button "Save Order" at bounding box center [361, 200] width 31 height 13
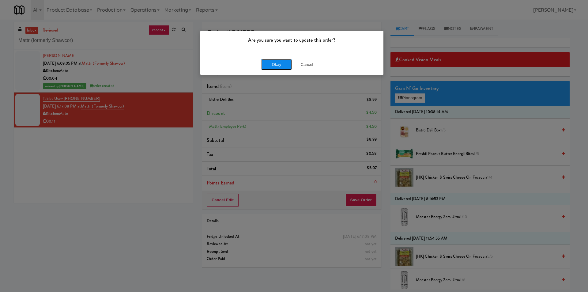
click at [280, 68] on button "Okay" at bounding box center [276, 64] width 31 height 11
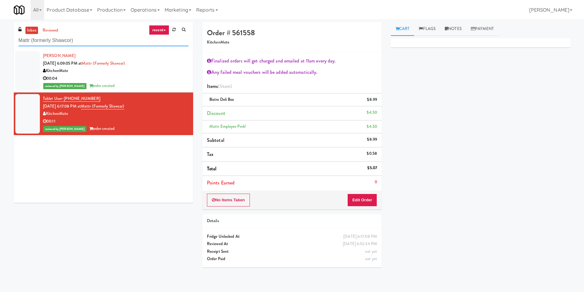
drag, startPoint x: 117, startPoint y: 42, endPoint x: 0, endPoint y: 34, distance: 117.6
click at [0, 34] on div "inbox reviewed recent all unclear take inventory issue suspicious failed recent…" at bounding box center [292, 147] width 584 height 250
paste input "Locale - Ambient - Left"
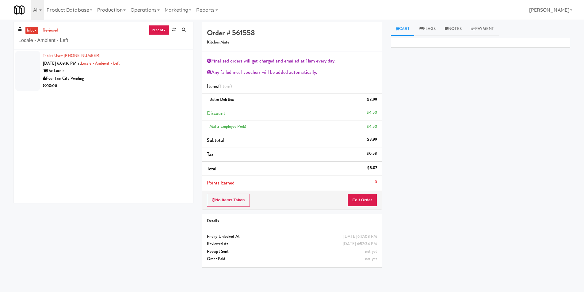
type input "Locale - Ambient - Left"
click at [145, 71] on div "The Locale" at bounding box center [116, 71] width 146 height 8
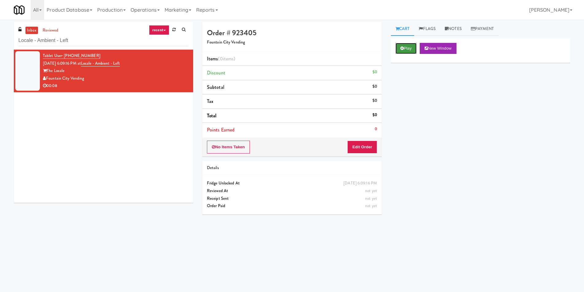
click at [409, 46] on button "Play" at bounding box center [405, 48] width 21 height 11
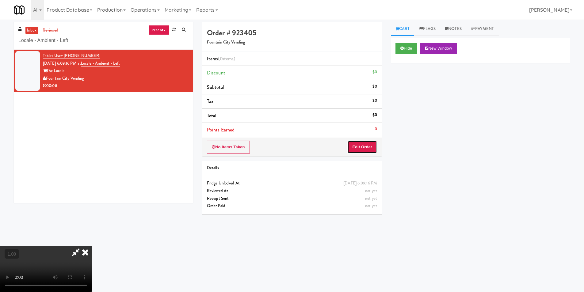
click at [363, 149] on button "Edit Order" at bounding box center [362, 147] width 30 height 13
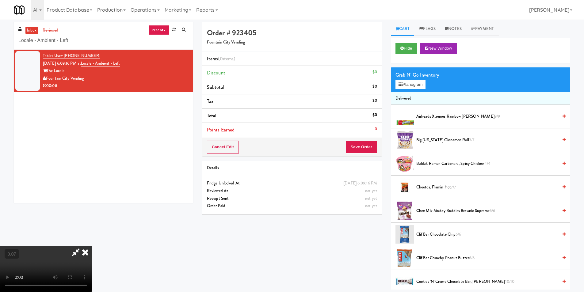
scroll to position [31, 0]
click at [407, 84] on button "Planogram" at bounding box center [410, 84] width 30 height 9
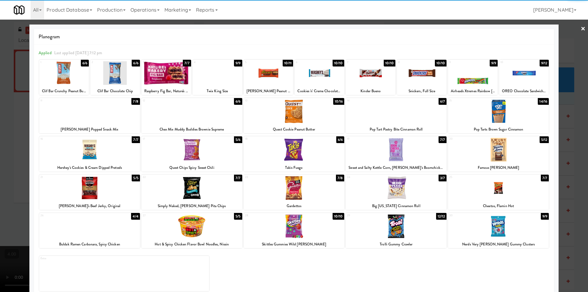
click at [406, 228] on div at bounding box center [396, 227] width 101 height 24
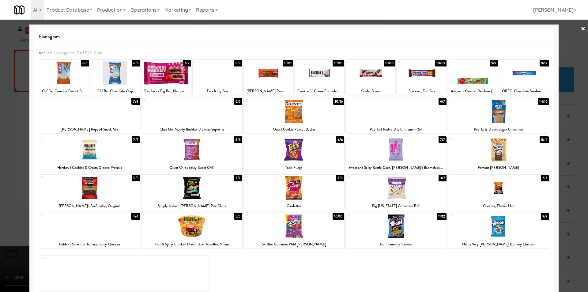
click at [309, 153] on div at bounding box center [294, 150] width 101 height 24
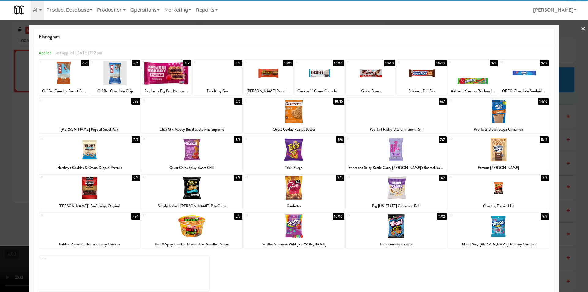
click at [0, 151] on div at bounding box center [294, 146] width 588 height 292
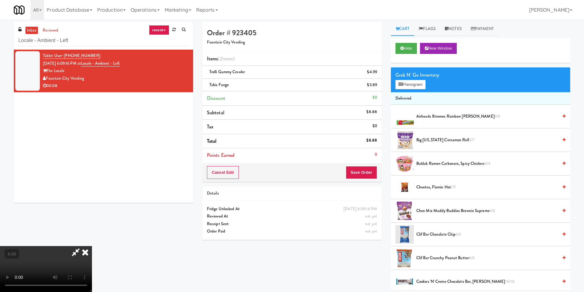
click at [92, 246] on icon at bounding box center [84, 252] width 13 height 12
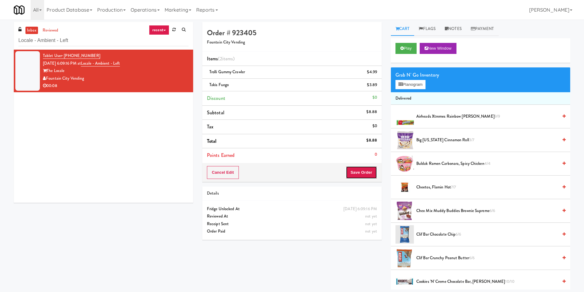
click at [350, 175] on button "Save Order" at bounding box center [361, 172] width 31 height 13
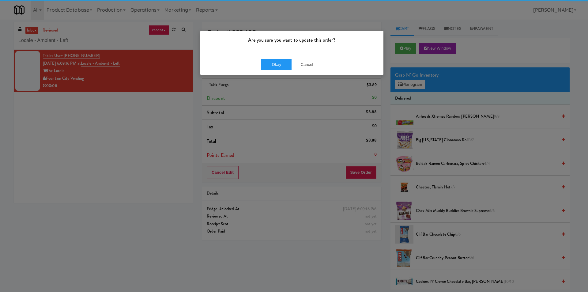
click at [278, 71] on div "Okay Cancel" at bounding box center [291, 64] width 183 height 21
click at [275, 62] on button "Okay" at bounding box center [276, 64] width 31 height 11
